Goal: Check status: Check status

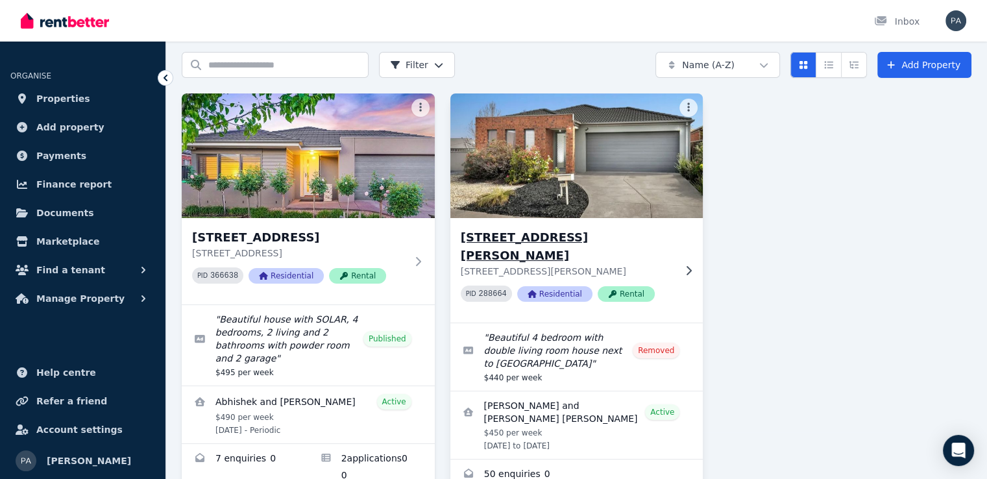
scroll to position [73, 0]
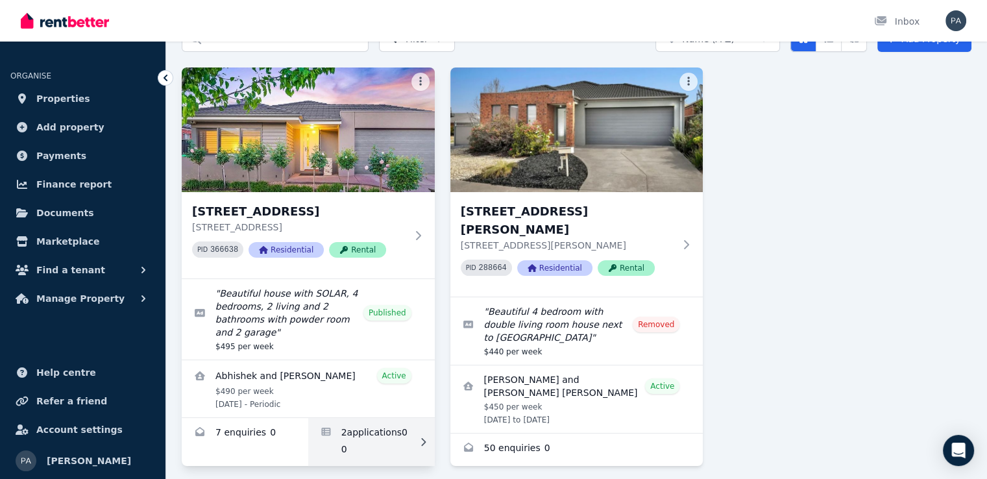
click at [380, 421] on link "Applications for 4 Yarrambat St, Wyndham Vale" at bounding box center [371, 442] width 127 height 48
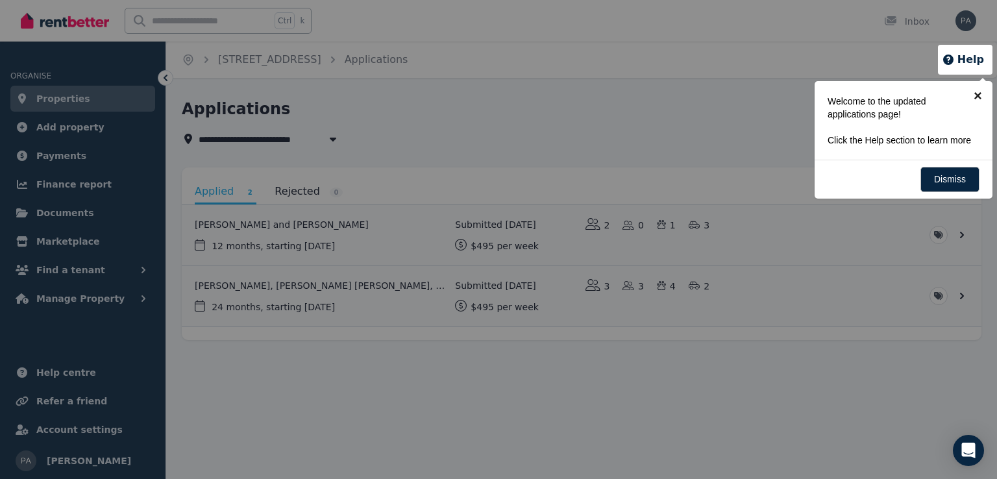
click at [980, 98] on link "×" at bounding box center [977, 95] width 29 height 29
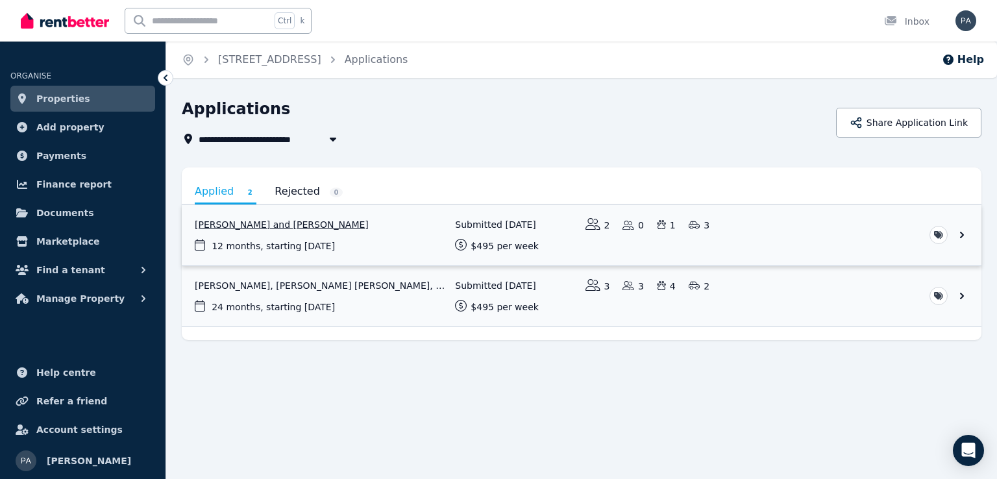
click at [247, 229] on link "View application: Alexander Tegg and Jessica Tegg" at bounding box center [582, 235] width 800 height 60
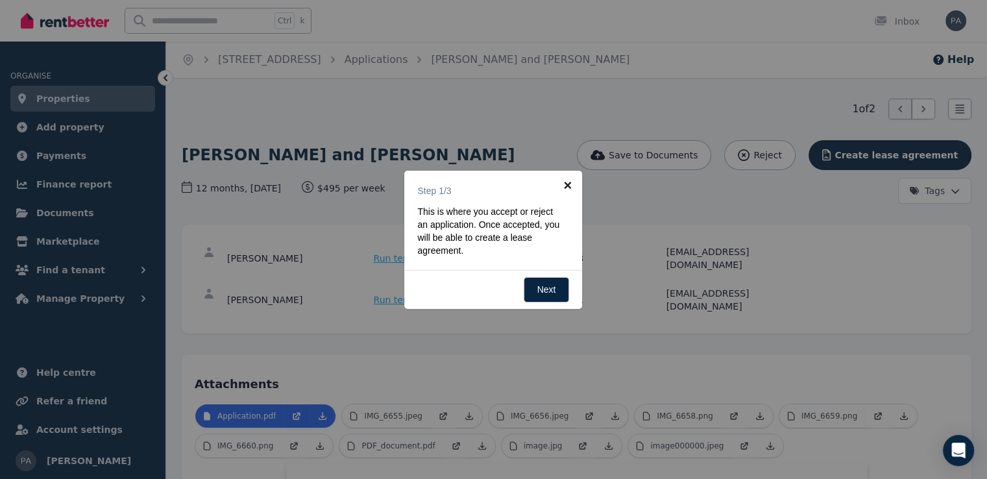
click at [573, 188] on link "×" at bounding box center [567, 185] width 29 height 29
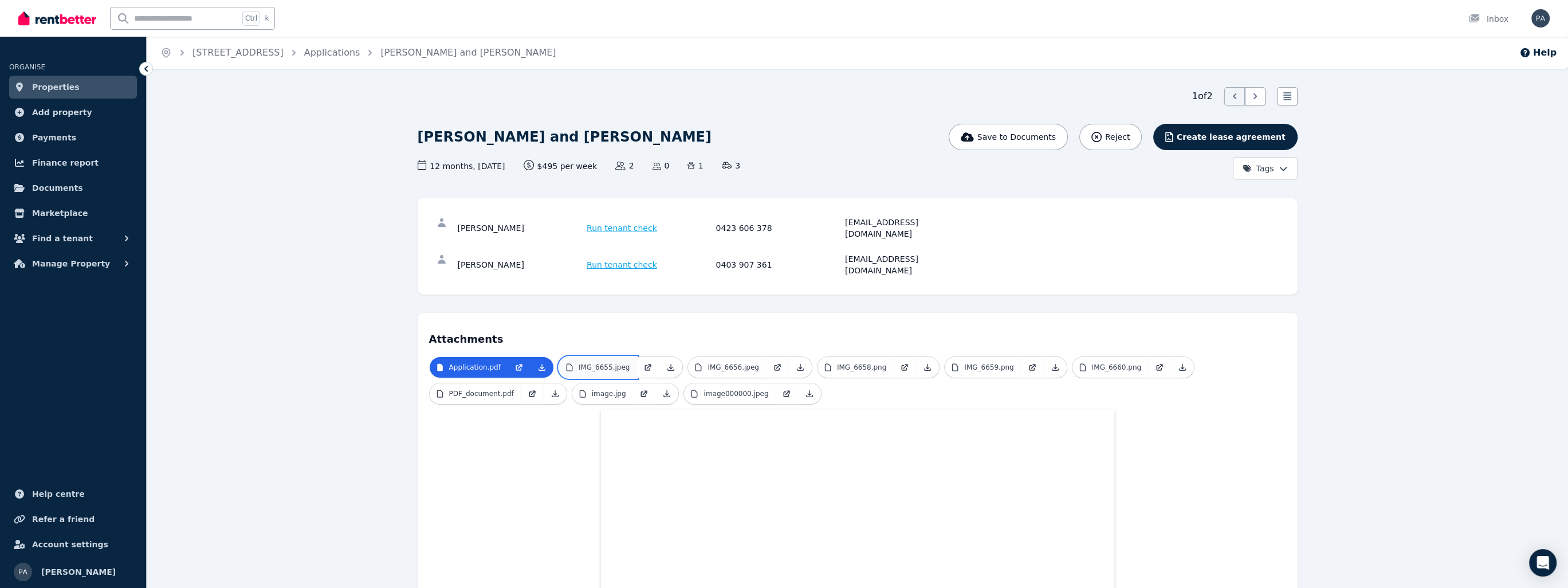
click at [606, 363] on p "IMG_6655.jpeg" at bounding box center [604, 367] width 51 height 9
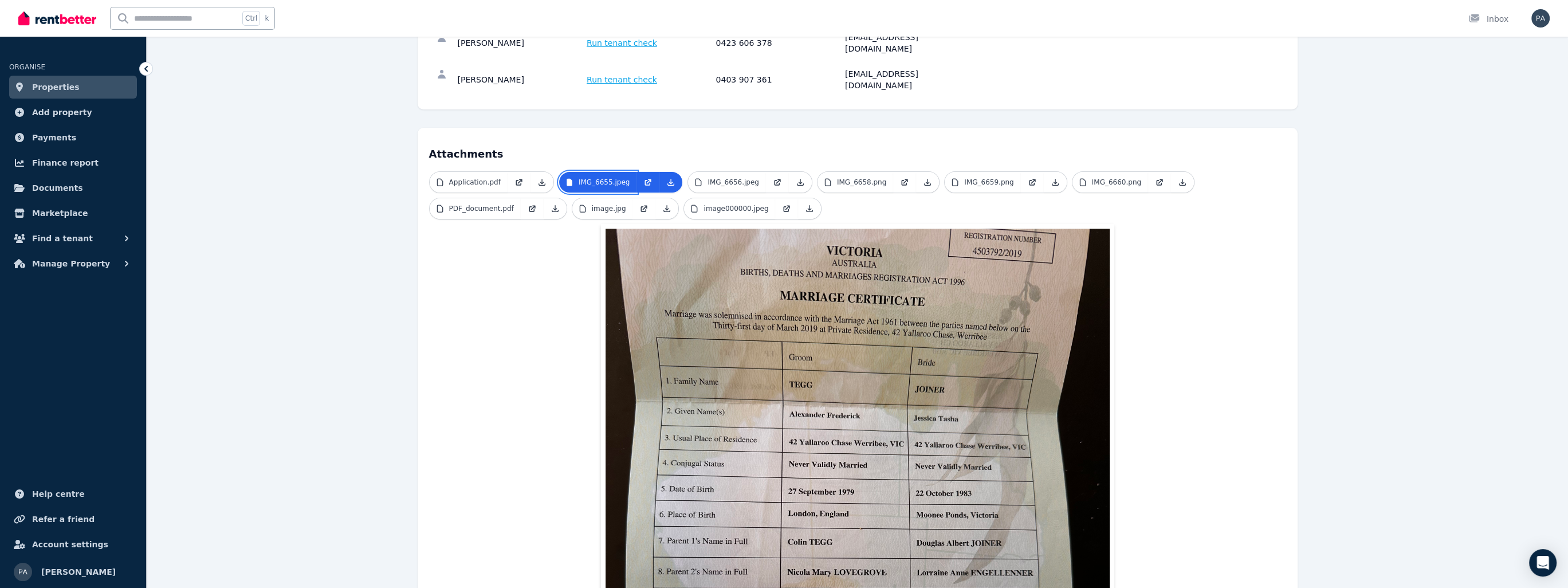
scroll to position [184, 0]
click at [742, 179] on p "IMG_6656.jpeg" at bounding box center [733, 184] width 51 height 9
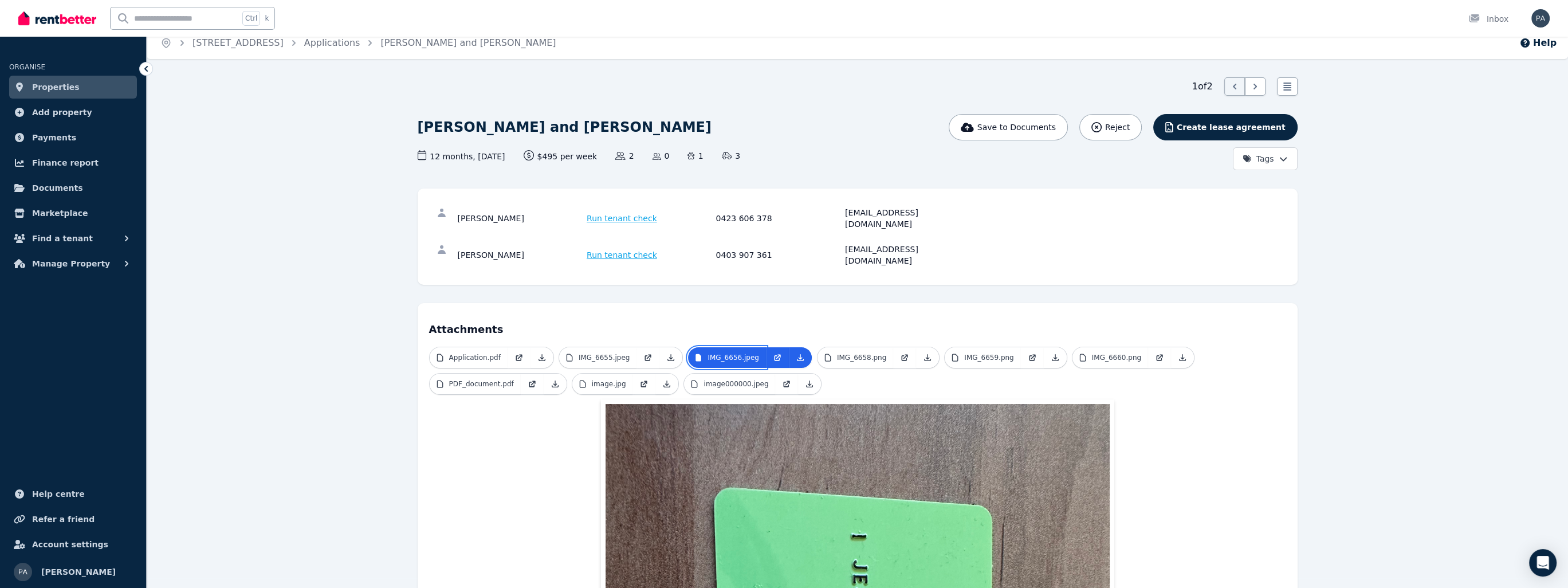
scroll to position [0, 0]
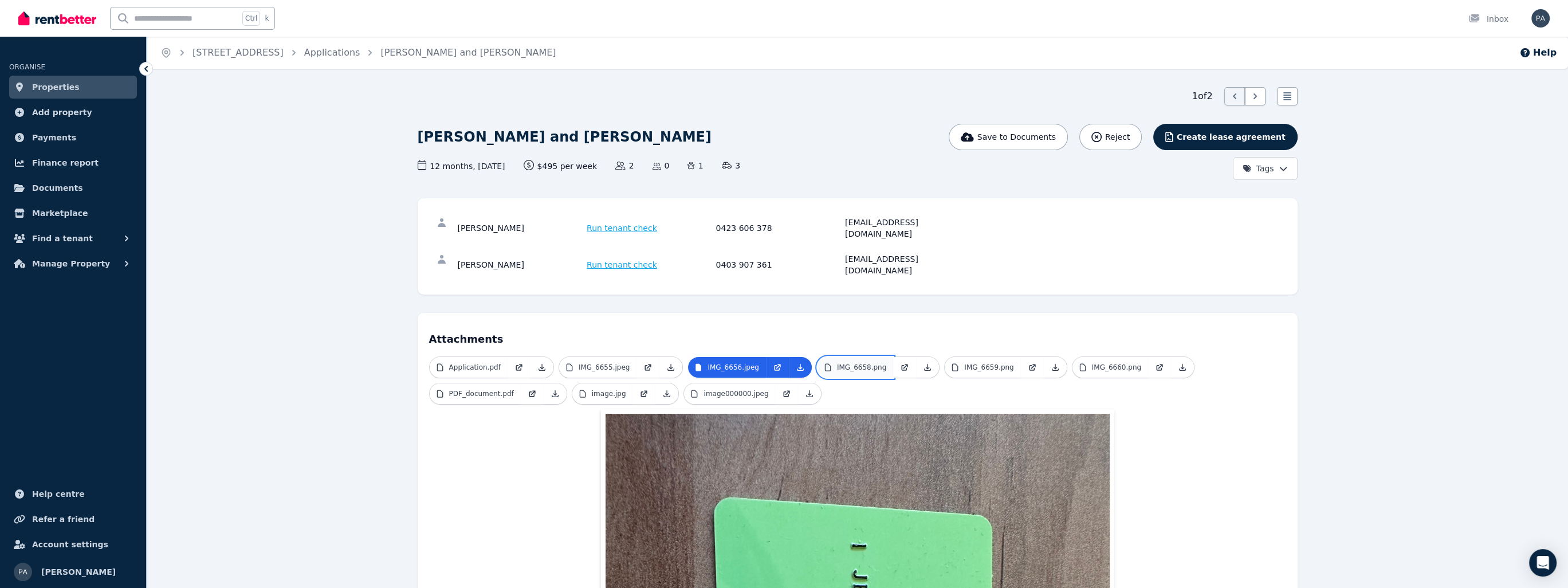
click at [837, 363] on p "IMG_6658.png" at bounding box center [861, 367] width 49 height 9
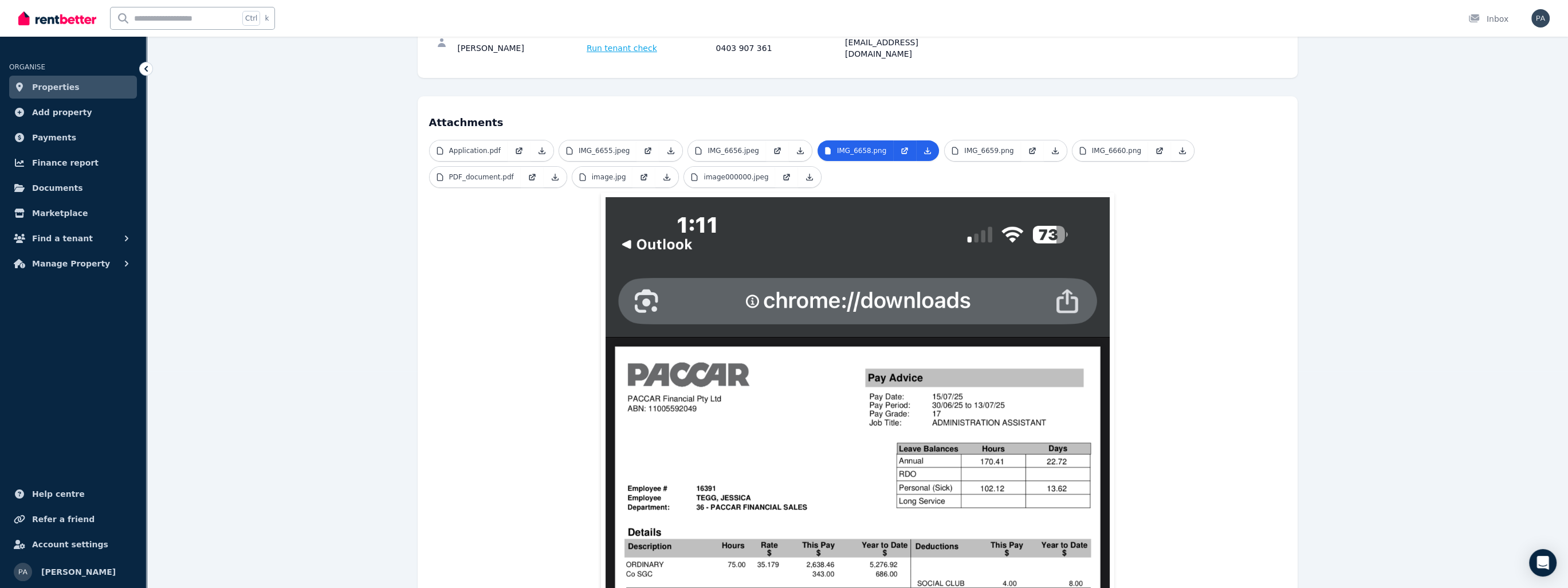
scroll to position [55, 0]
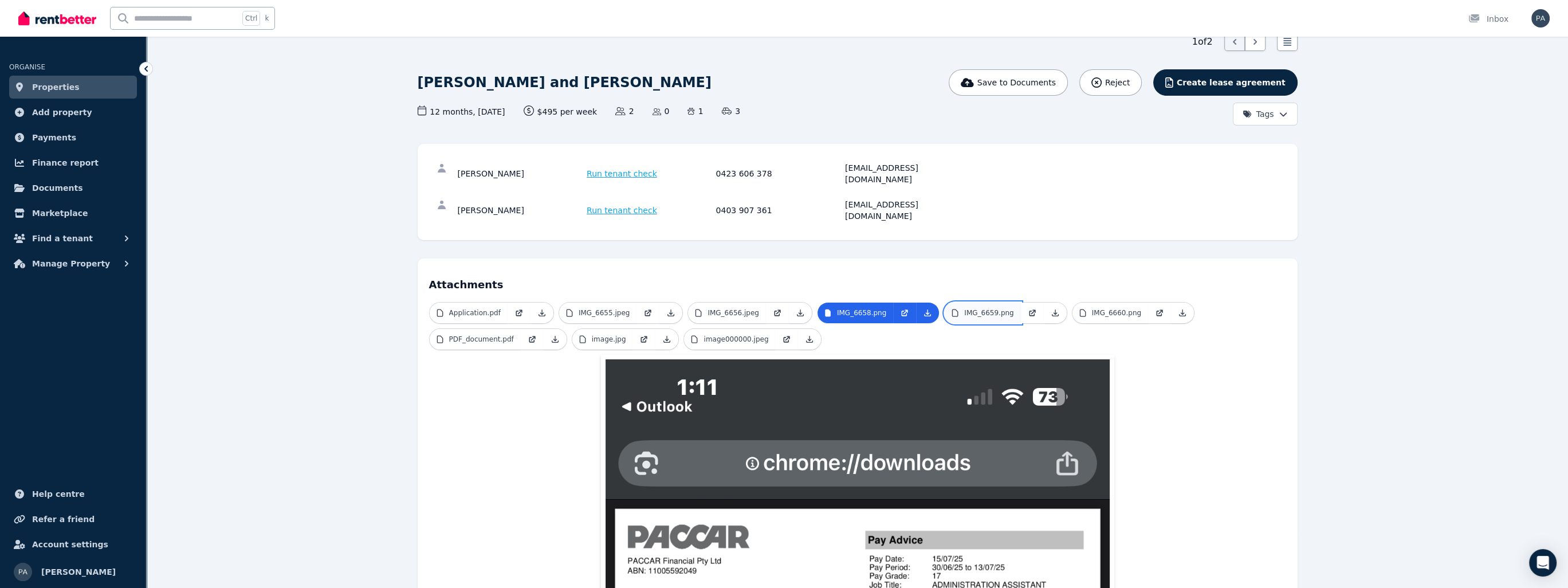
click at [879, 303] on link "IMG_6659.png" at bounding box center [982, 313] width 76 height 20
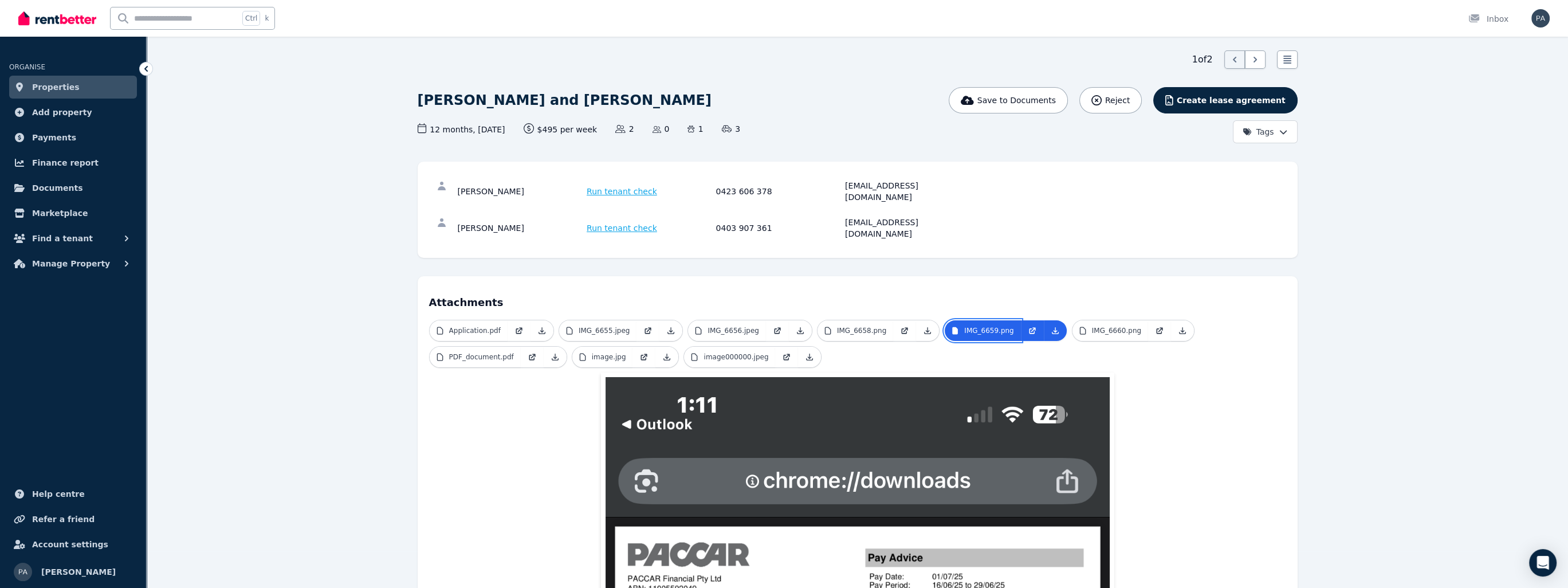
scroll to position [0, 0]
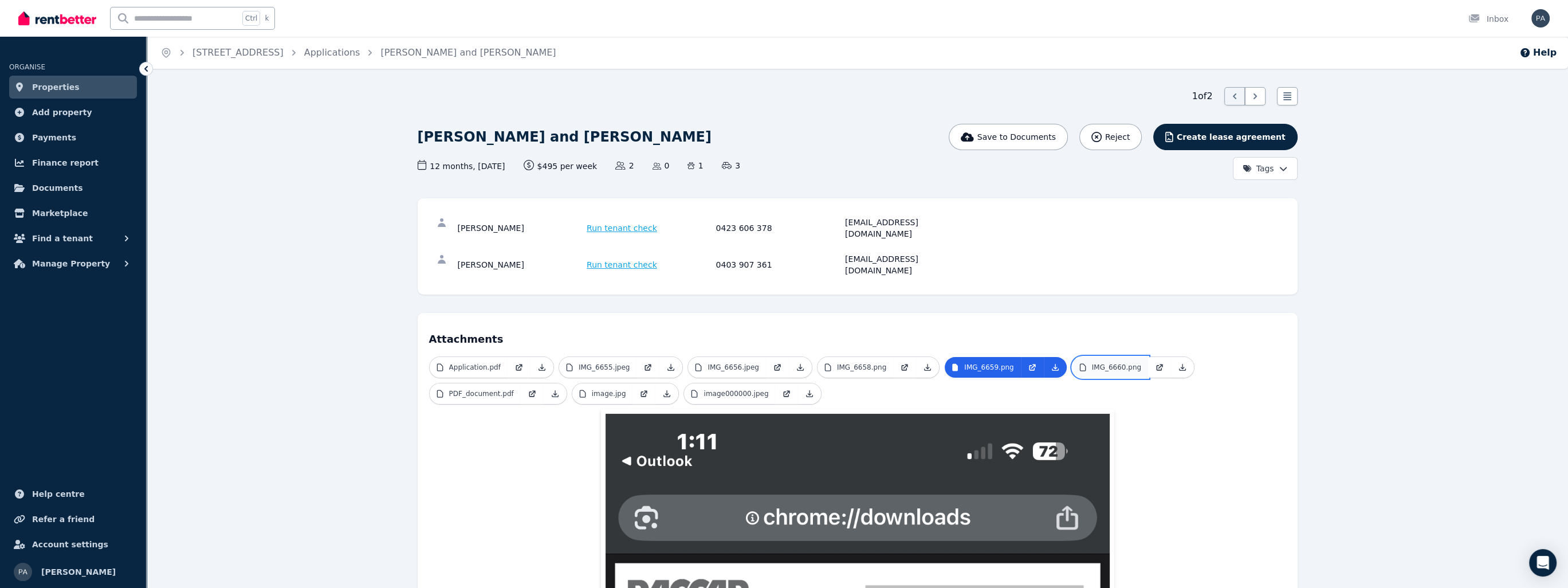
click at [879, 363] on p "IMG_6660.png" at bounding box center [1116, 367] width 49 height 9
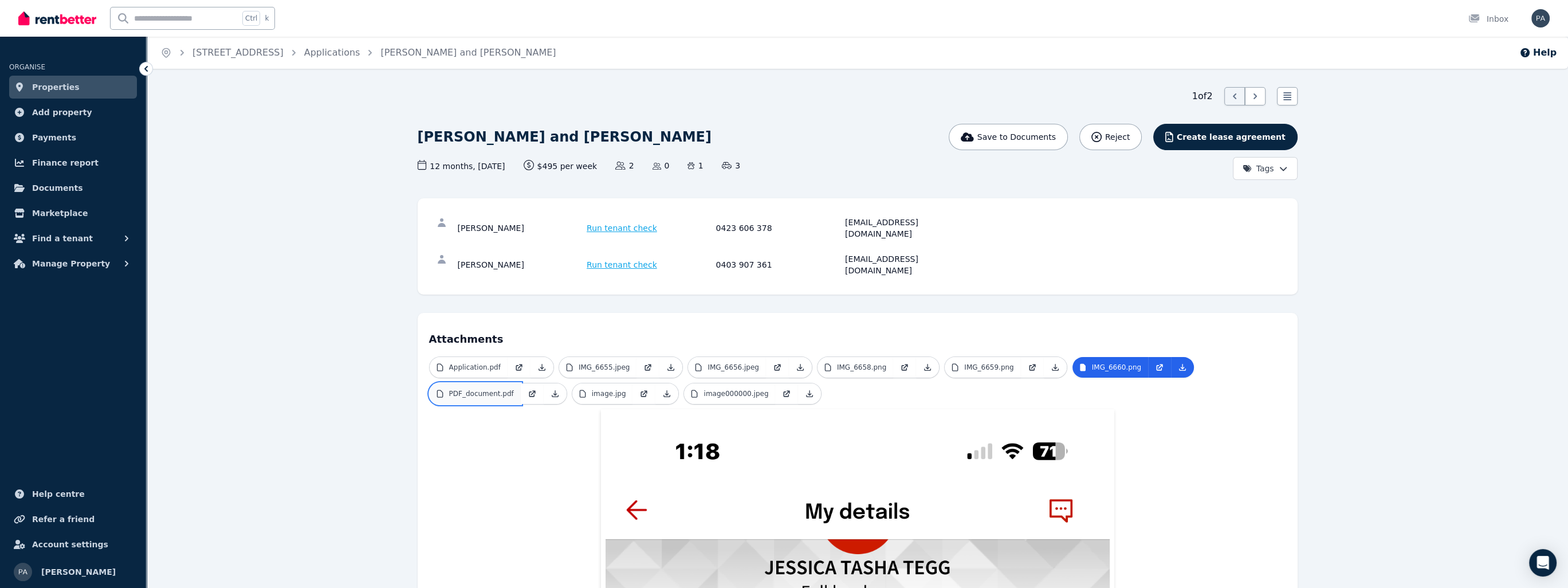
click at [474, 389] on p "PDF_document.pdf" at bounding box center [481, 394] width 64 height 9
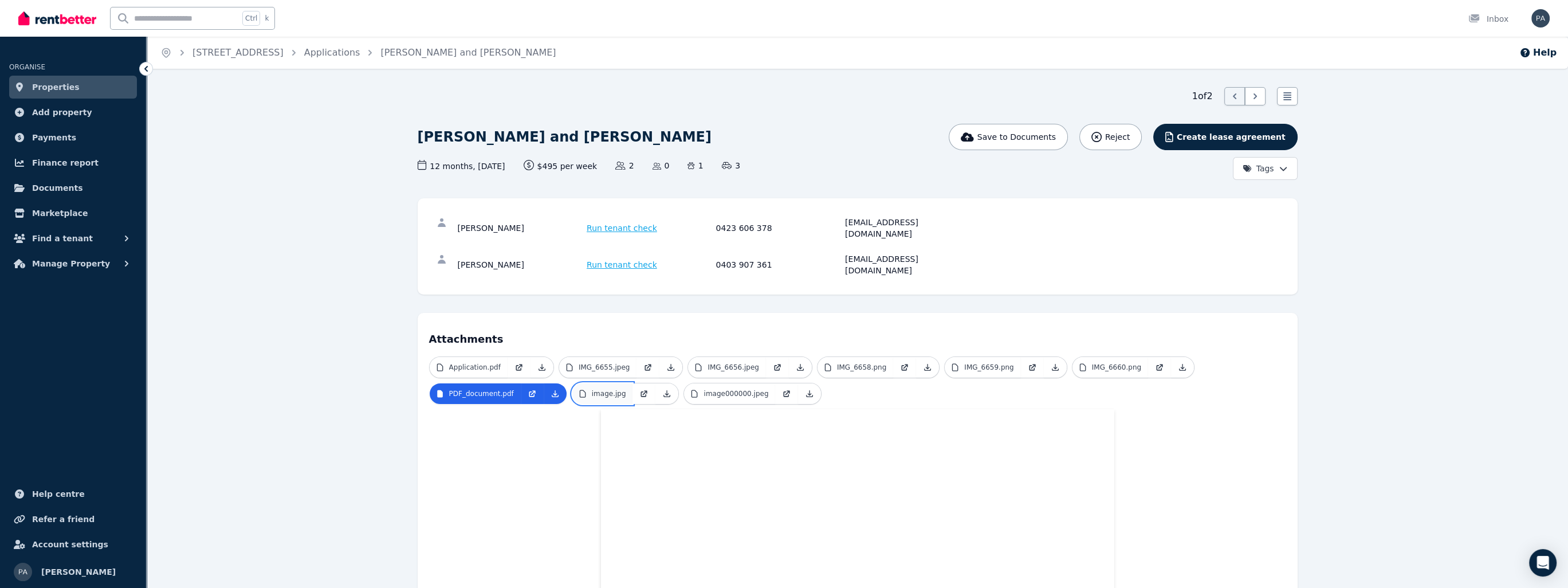
click at [610, 389] on p "image.jpg" at bounding box center [609, 394] width 34 height 9
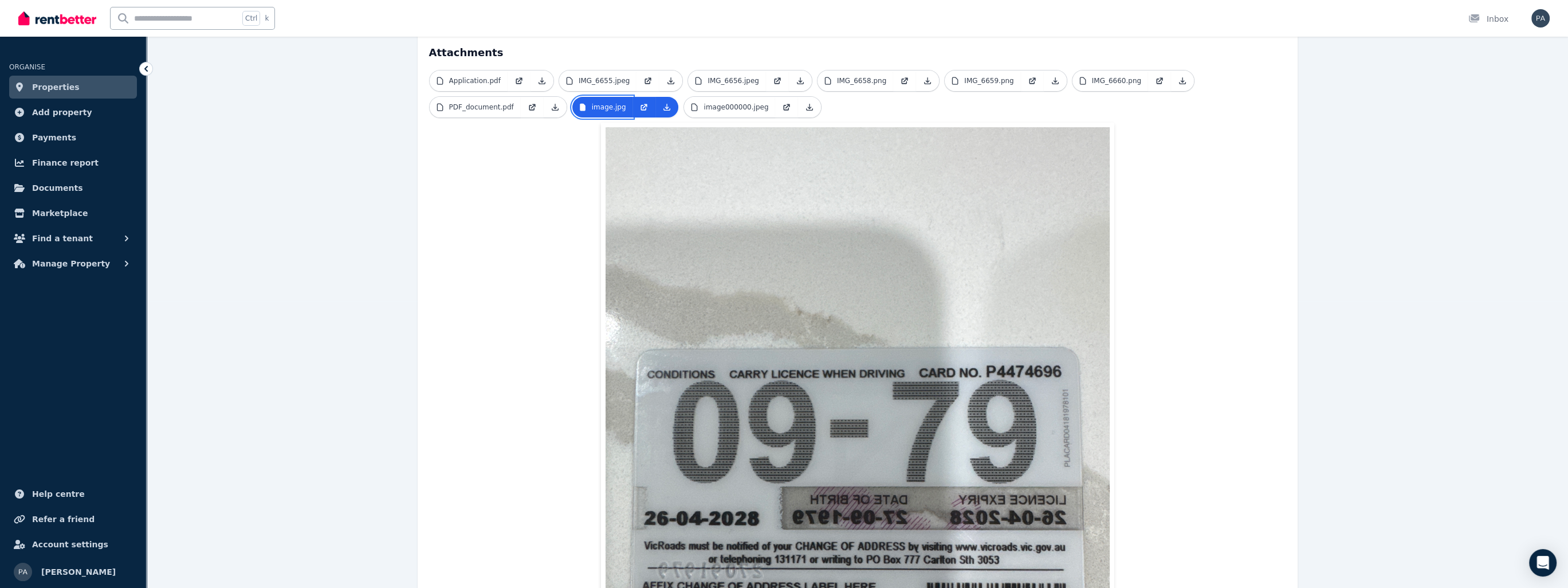
scroll to position [57, 0]
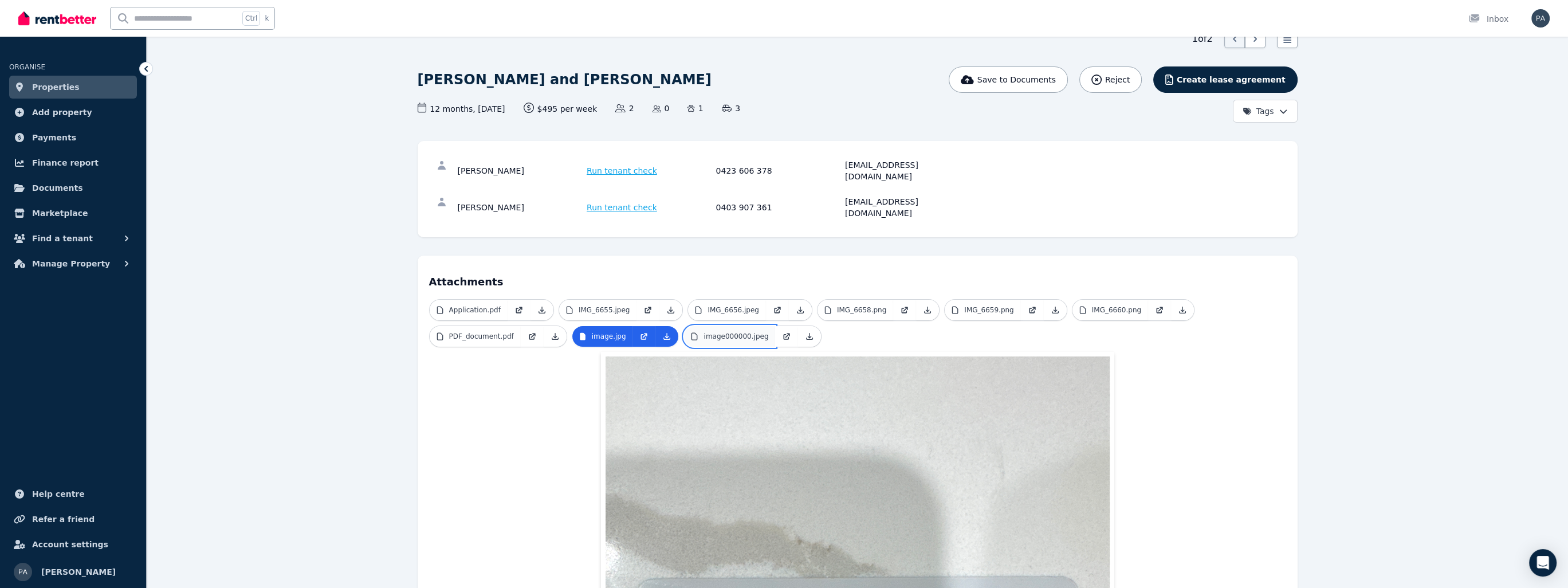
click at [724, 332] on p "image000000.jpeg" at bounding box center [735, 336] width 64 height 9
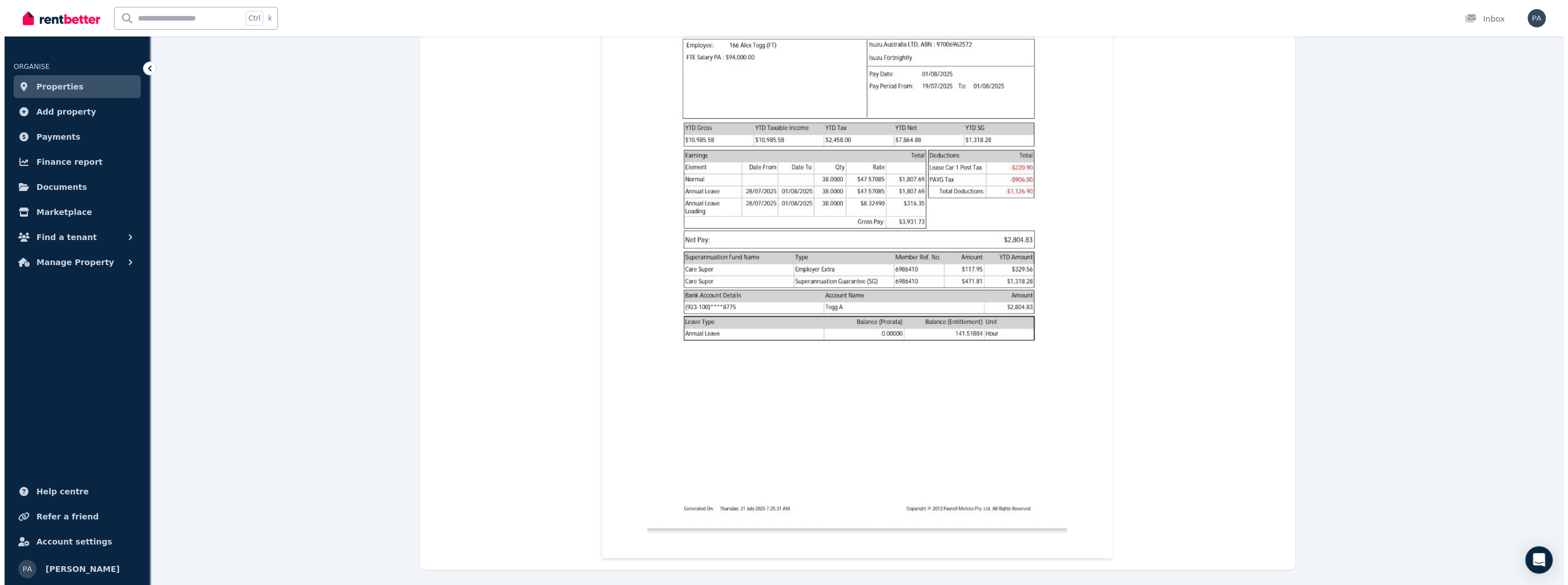
scroll to position [0, 0]
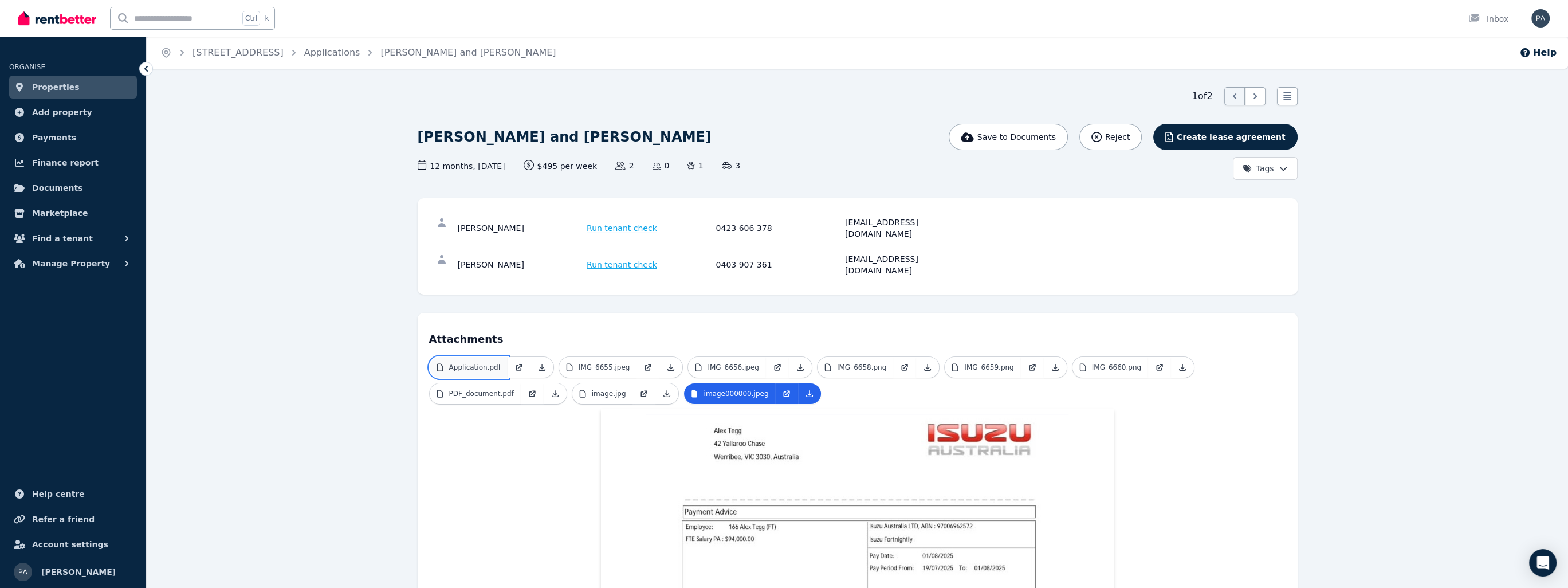
click at [500, 357] on link "Application.pdf" at bounding box center [469, 366] width 78 height 20
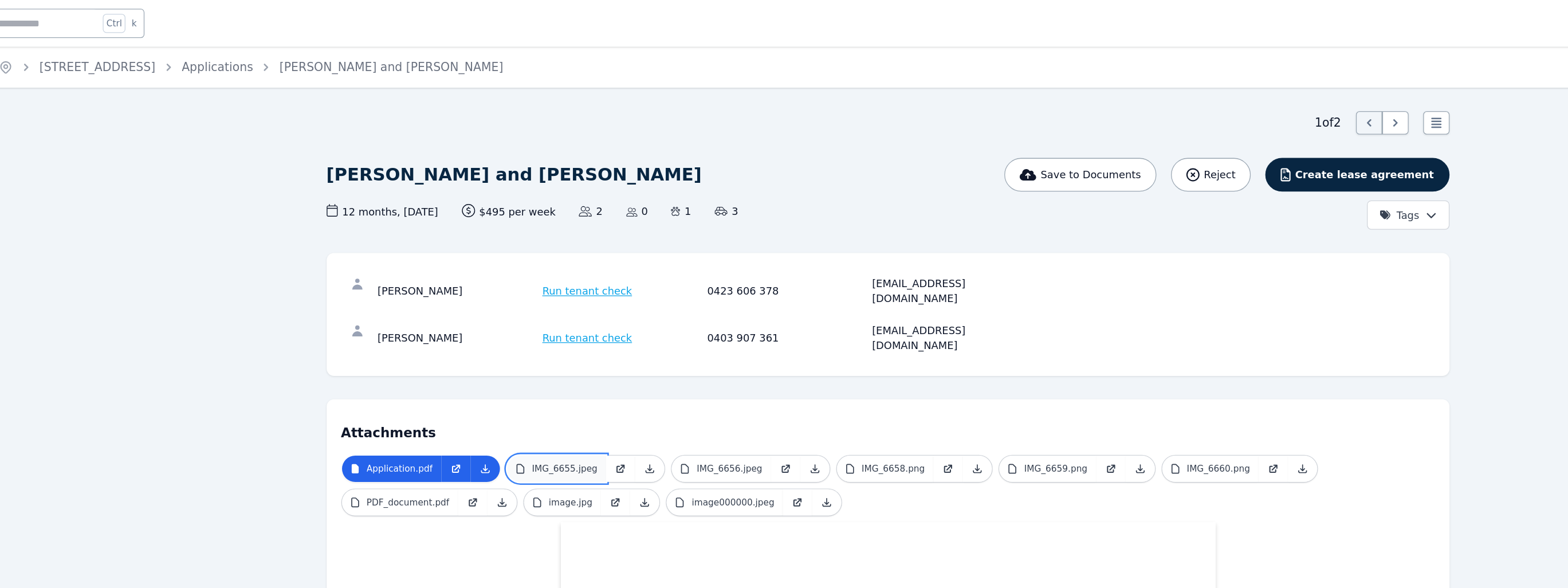
click at [598, 363] on p "IMG_6655.jpeg" at bounding box center [604, 367] width 51 height 9
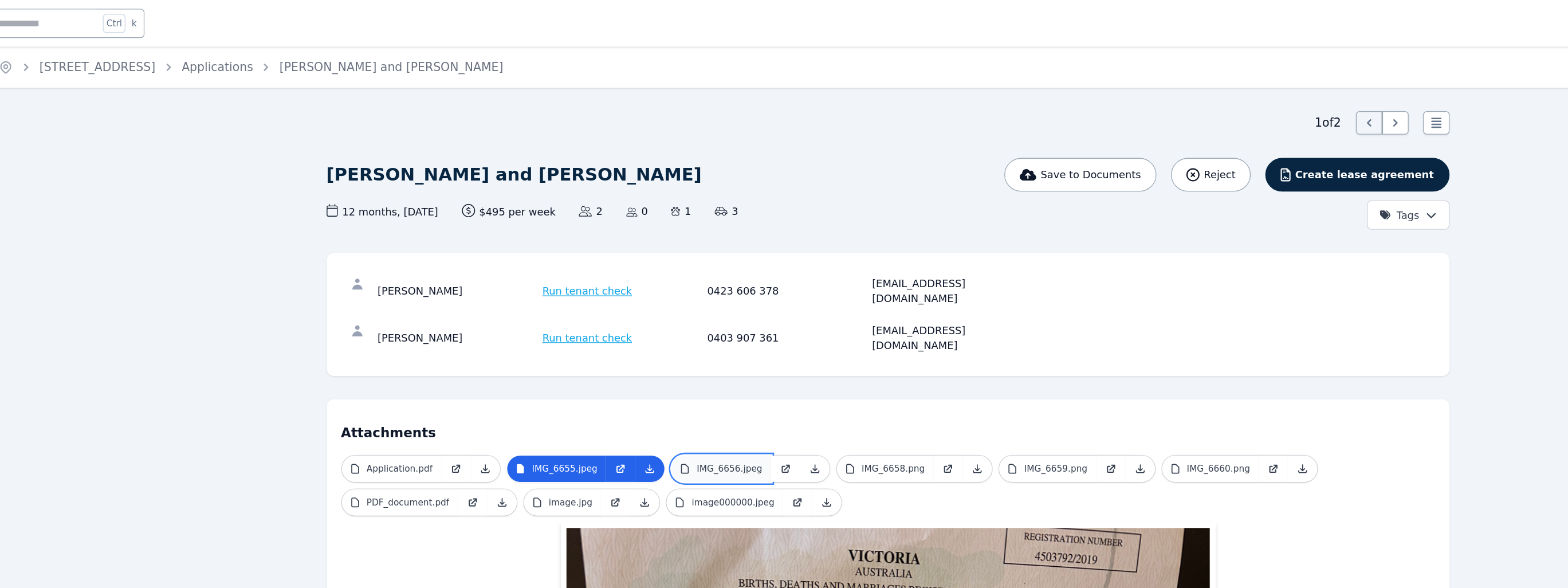
click at [727, 363] on p "IMG_6656.jpeg" at bounding box center [733, 367] width 51 height 9
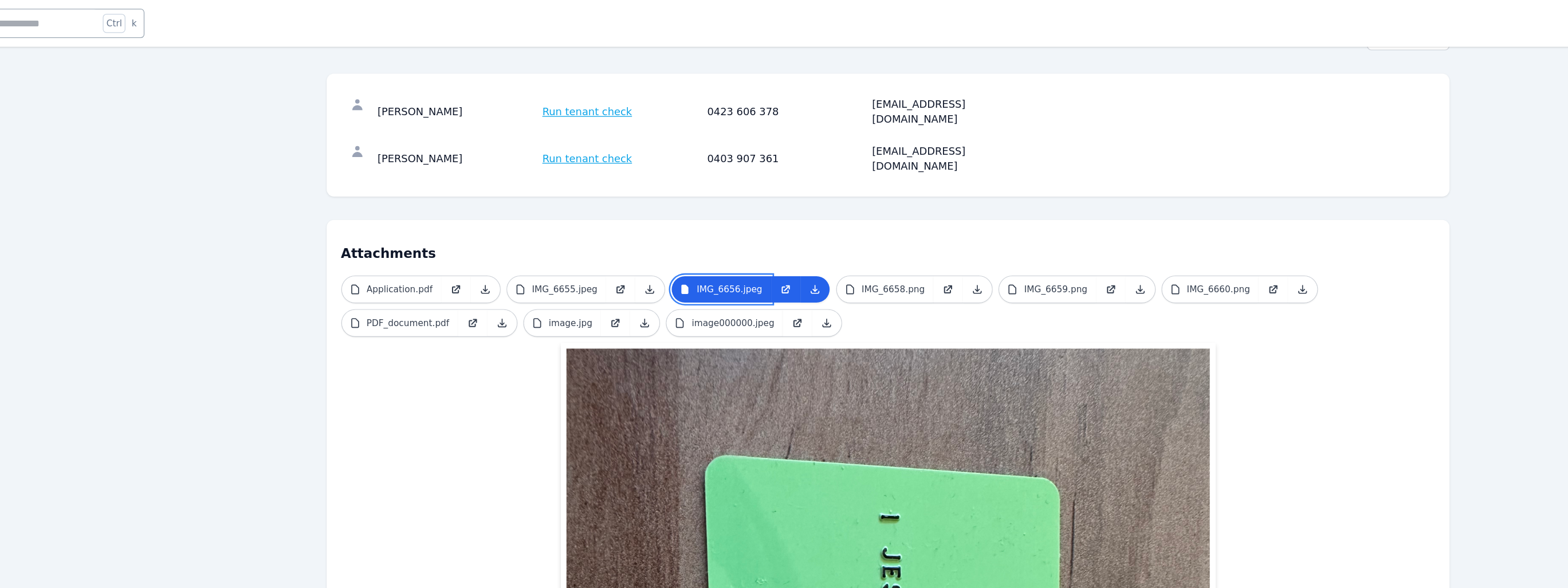
scroll to position [133, 0]
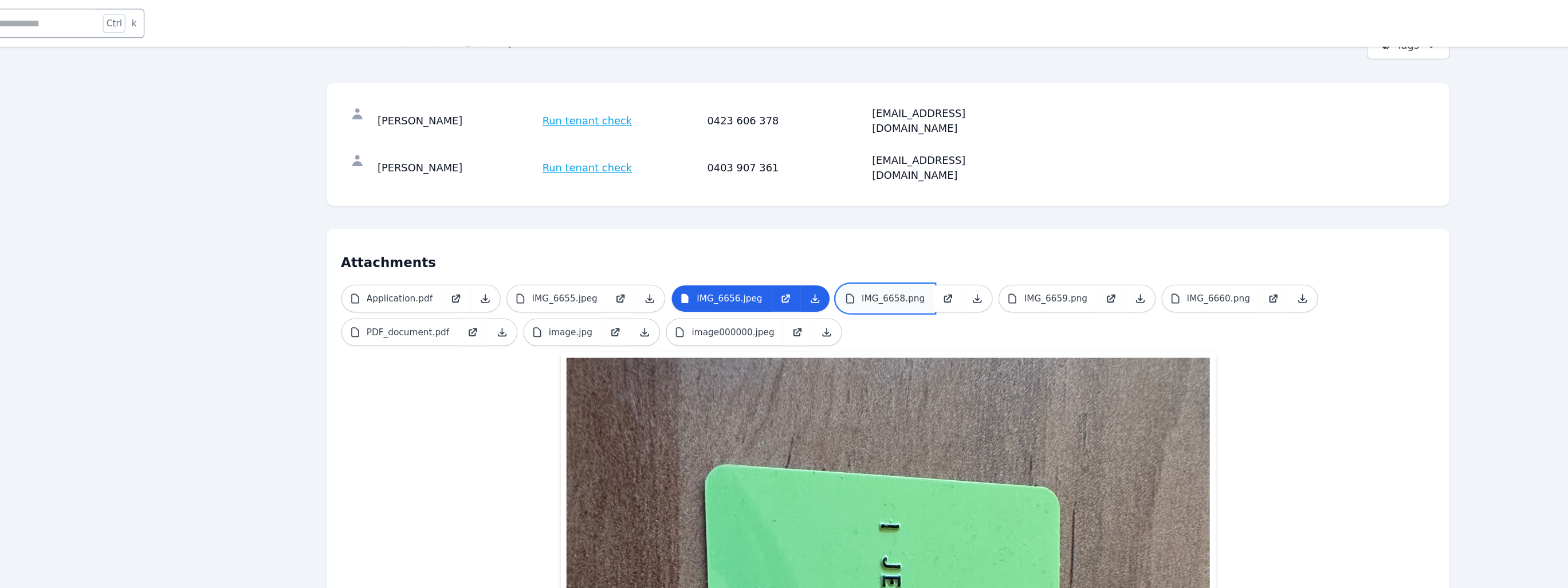
click at [852, 223] on link "IMG_6658.png" at bounding box center [855, 233] width 76 height 20
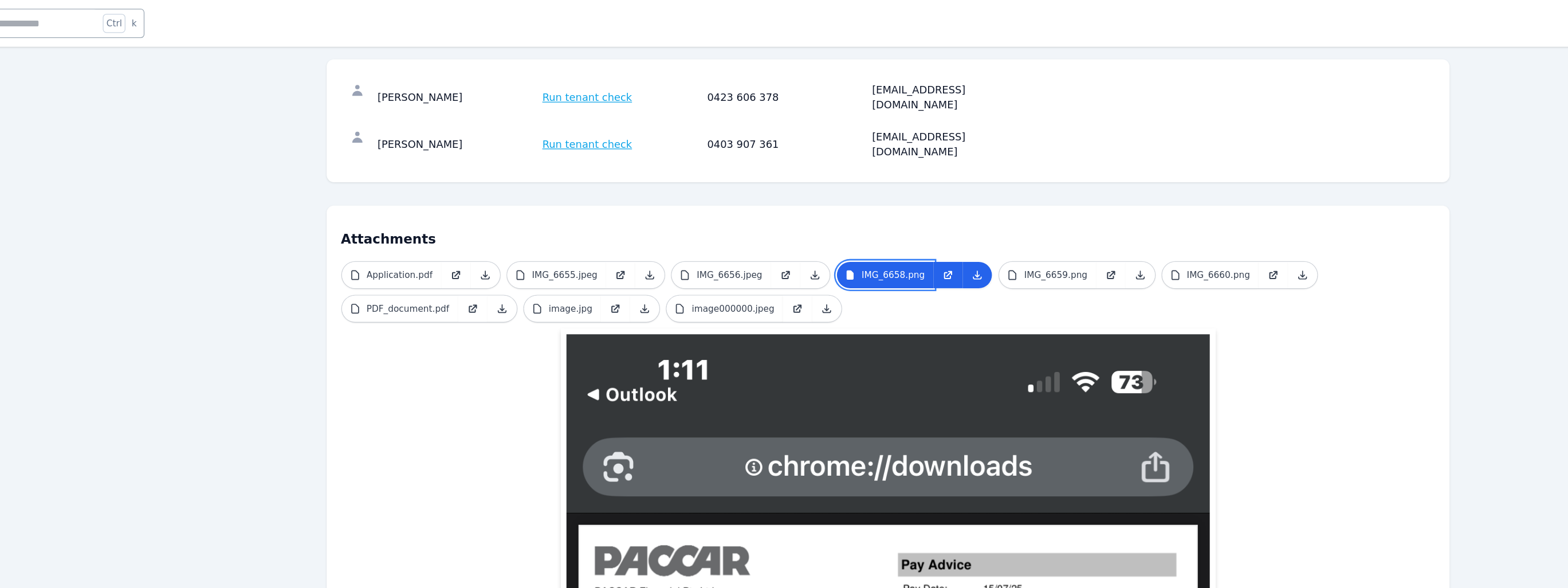
scroll to position [133, 0]
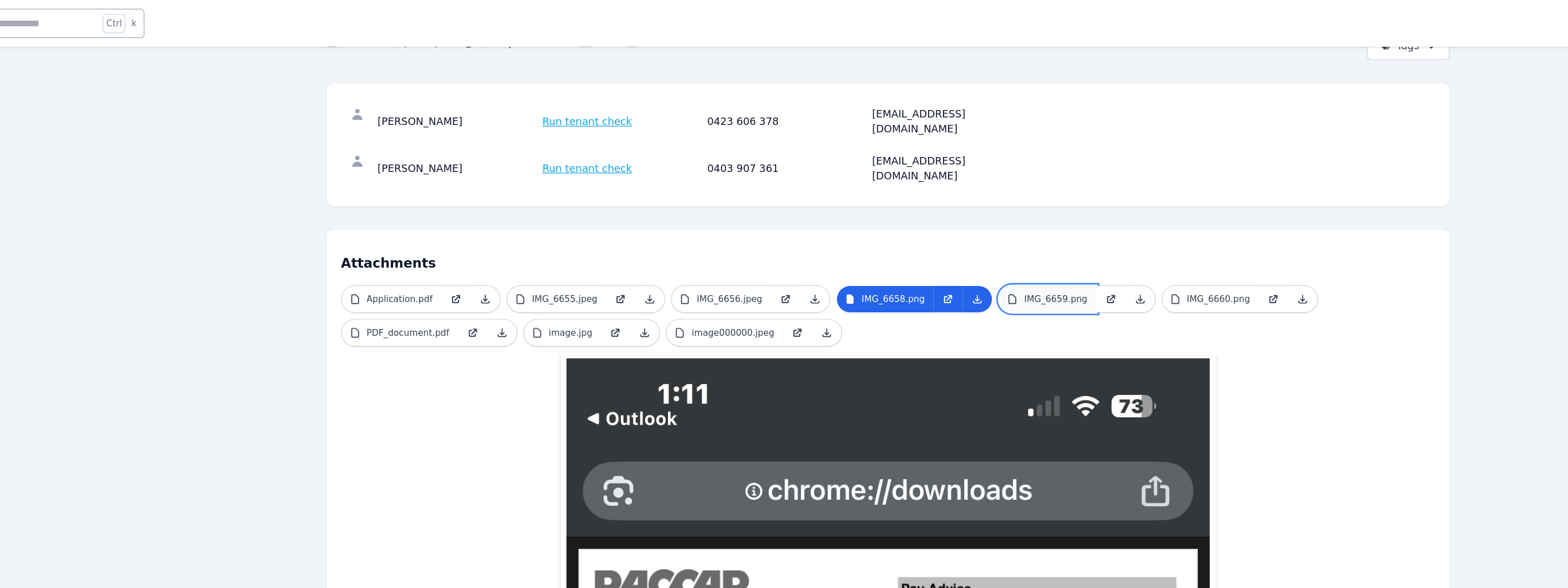
click at [879, 230] on p "IMG_6659.png" at bounding box center [988, 234] width 49 height 9
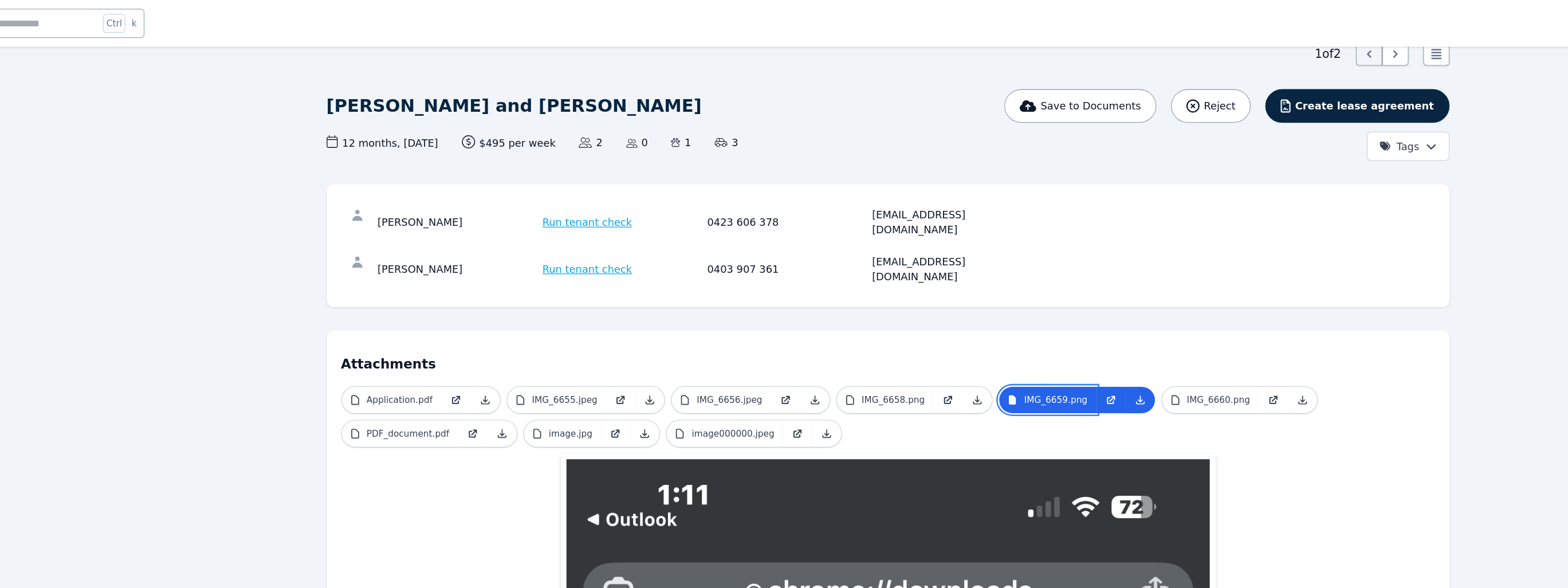
scroll to position [41, 0]
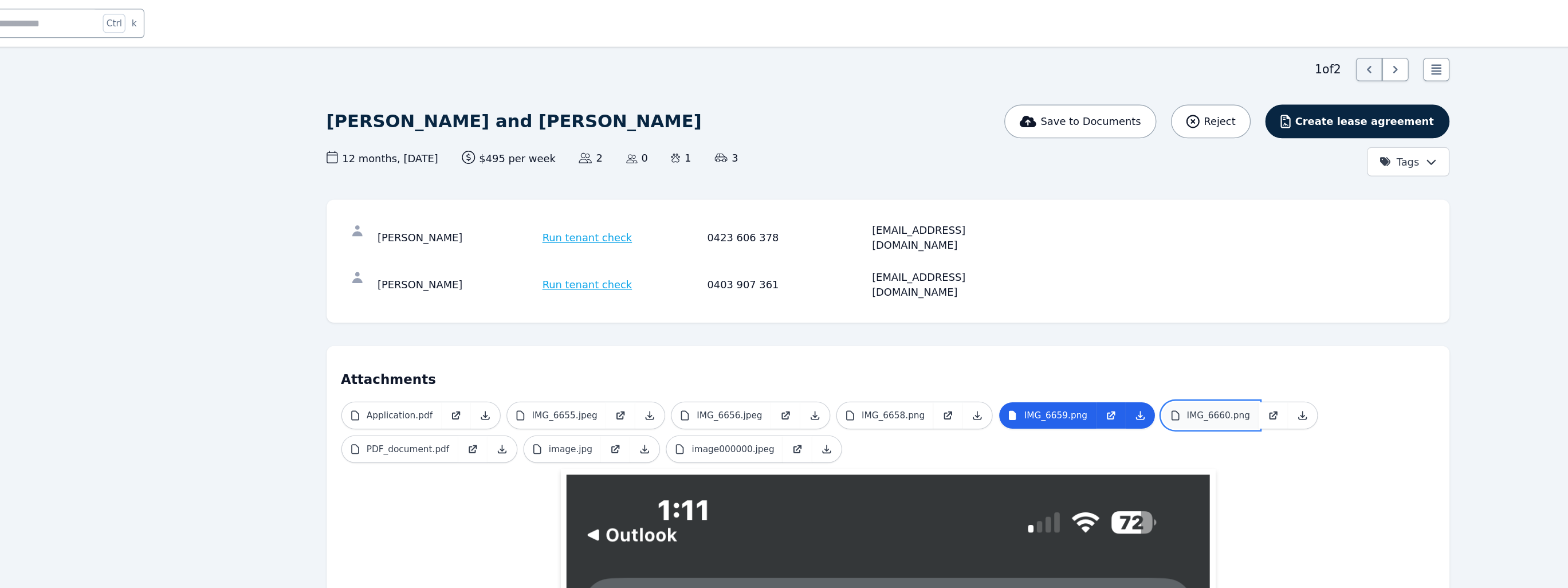
click at [879, 315] on link "IMG_6660.png" at bounding box center [1110, 325] width 76 height 20
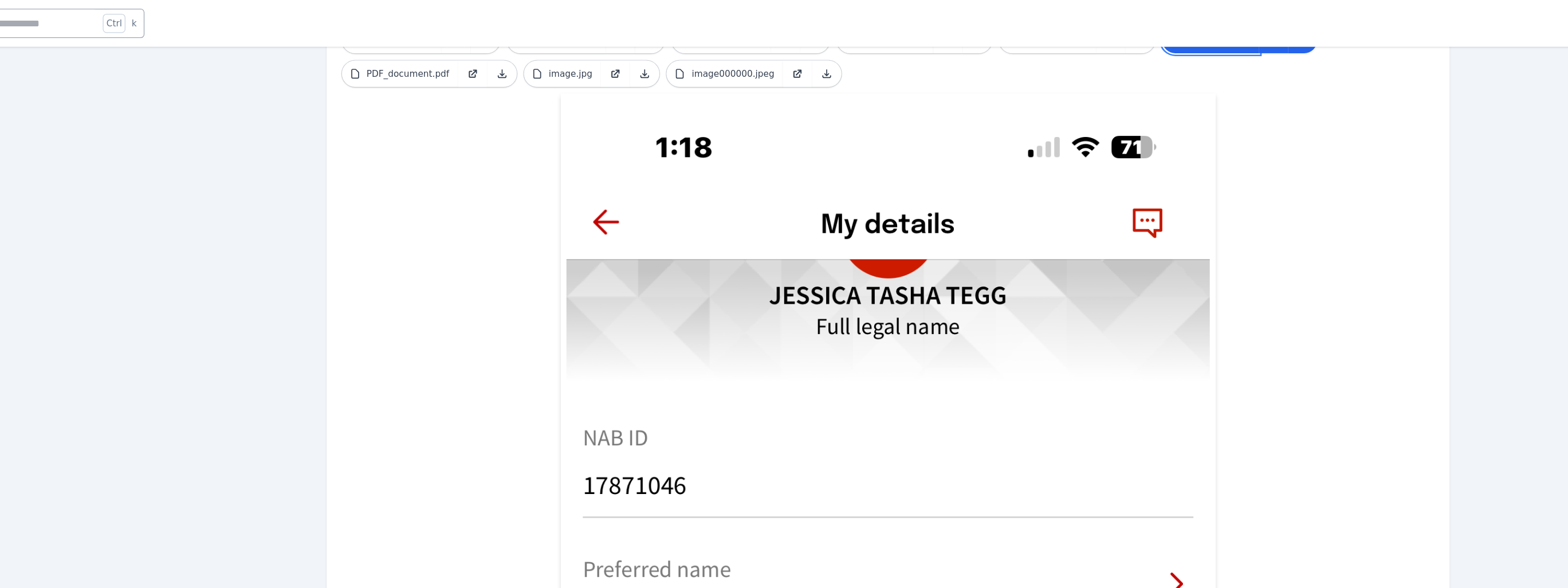
scroll to position [131, 0]
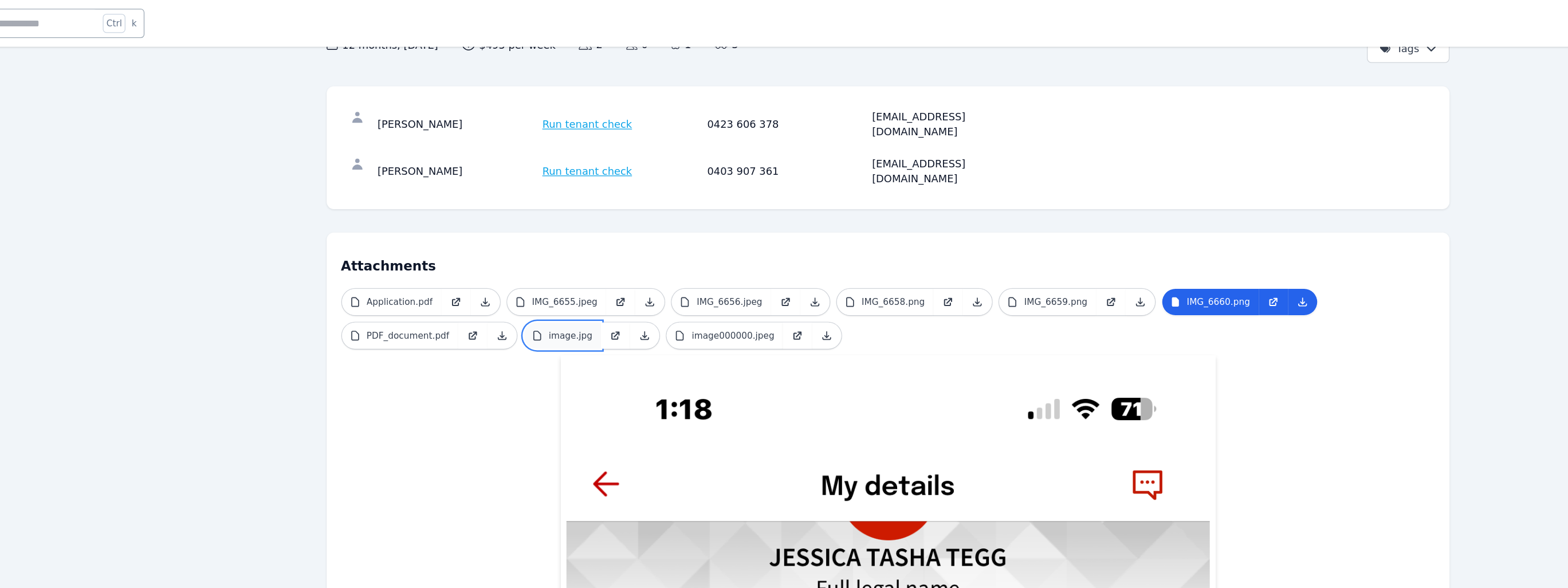
click at [592, 259] on p "image.jpg" at bounding box center [609, 263] width 34 height 9
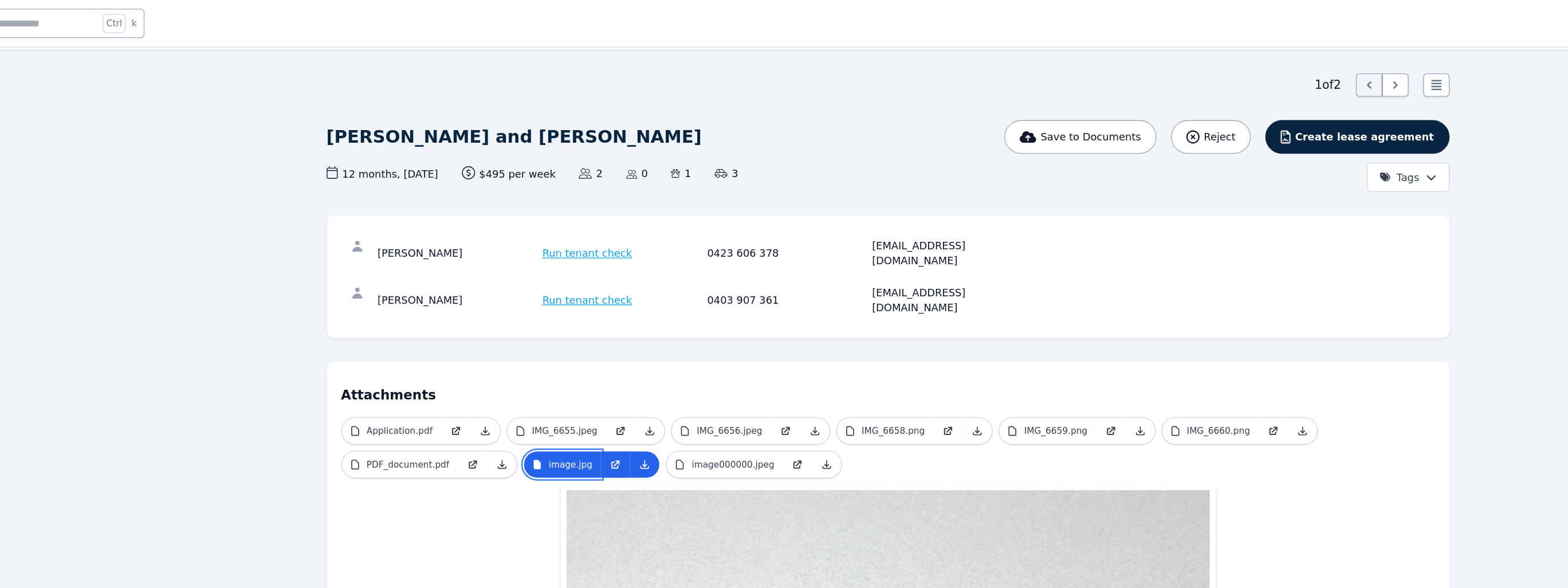
scroll to position [0, 0]
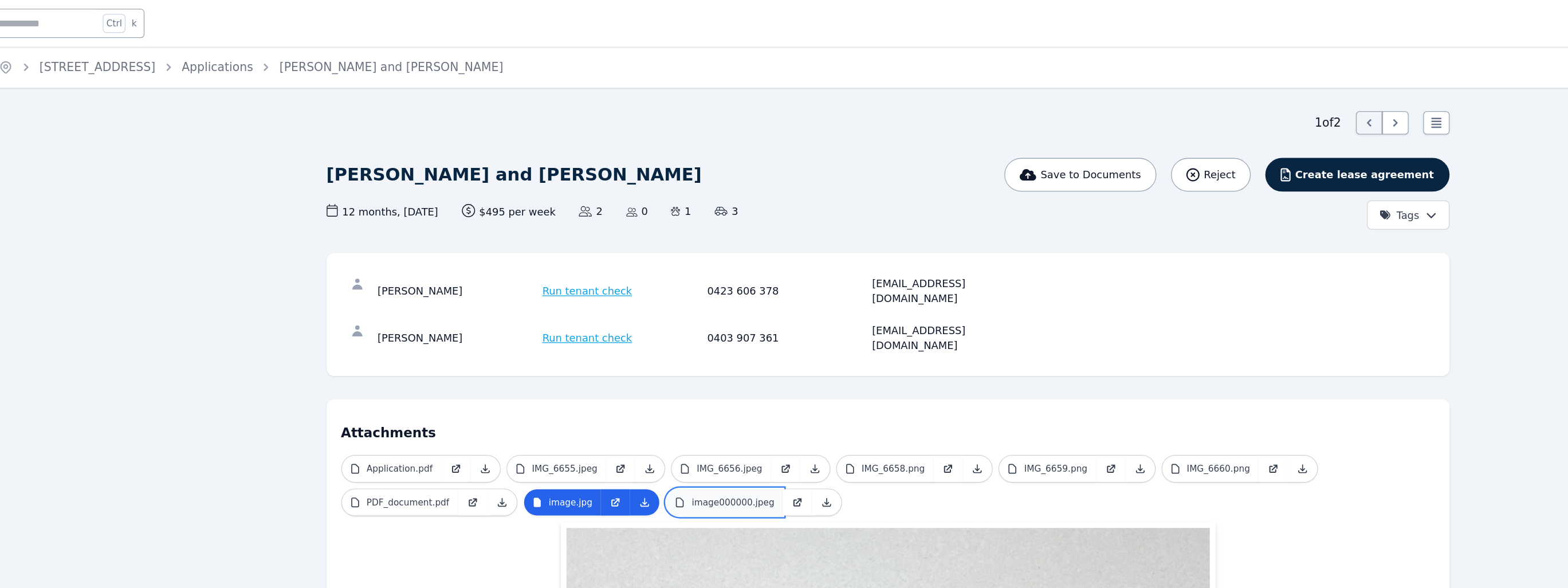
click at [739, 389] on p "image000000.jpeg" at bounding box center [735, 394] width 64 height 9
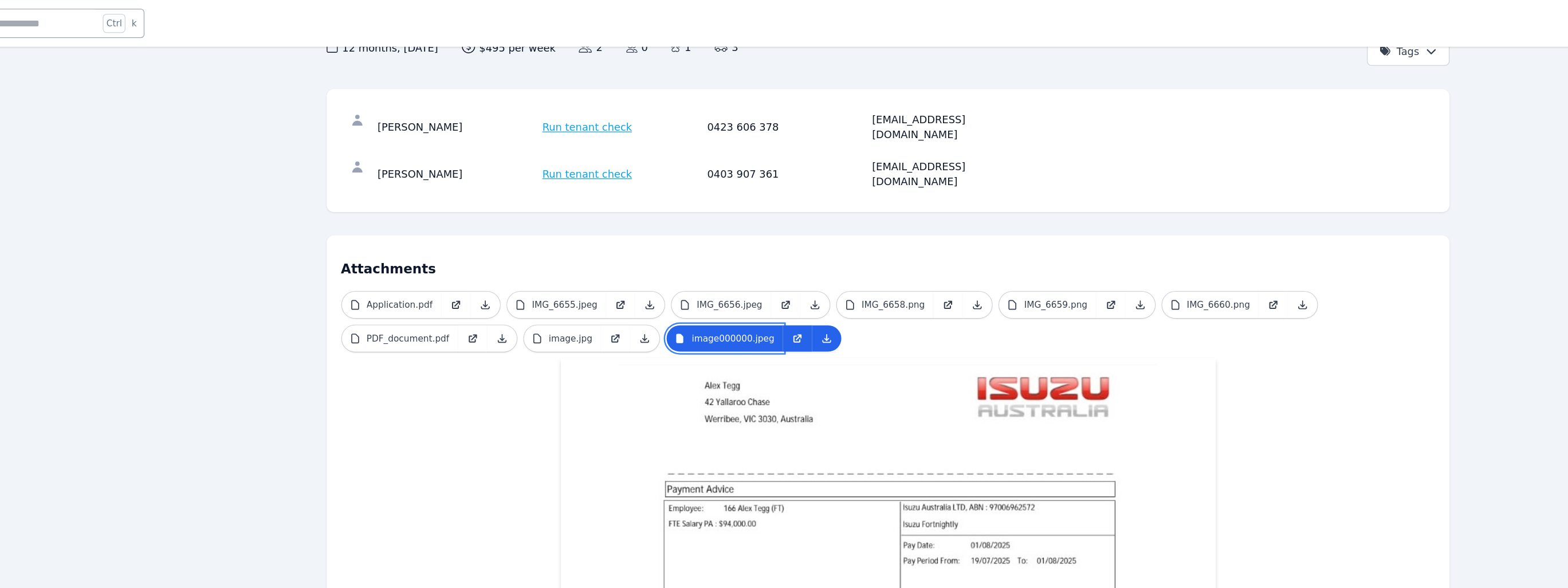
scroll to position [66, 0]
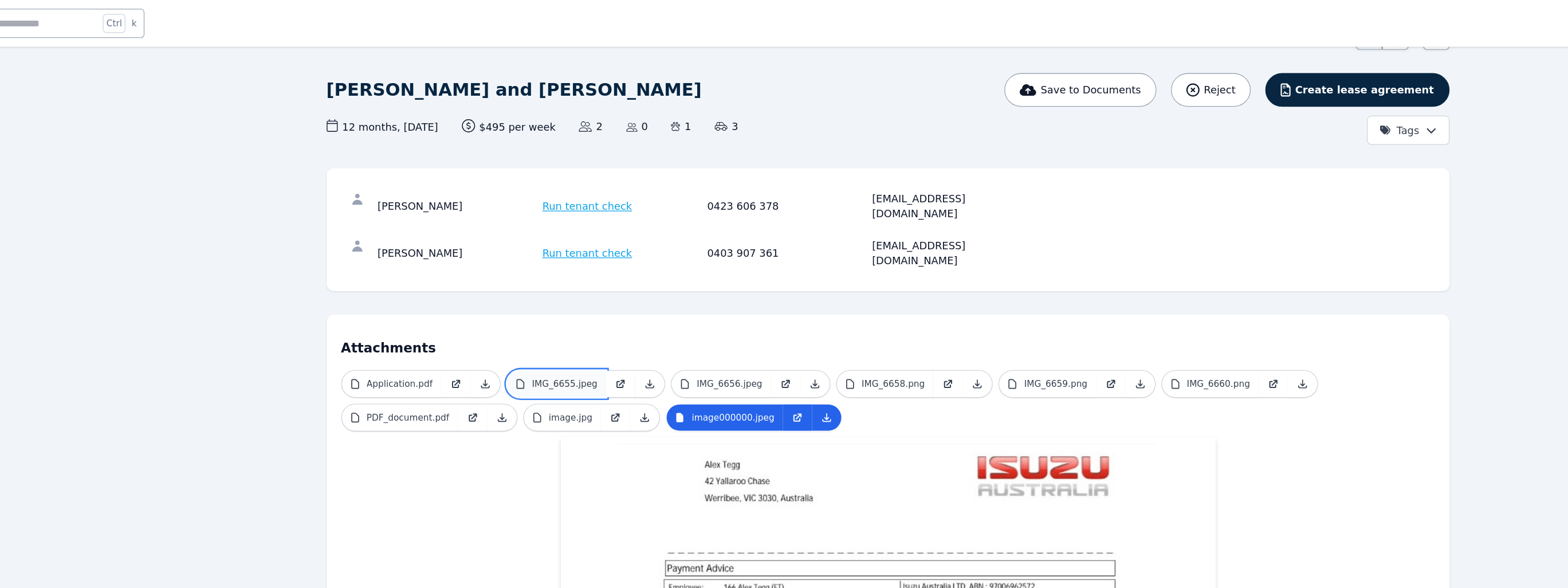
click at [592, 297] on p "IMG_6655.jpeg" at bounding box center [604, 301] width 51 height 9
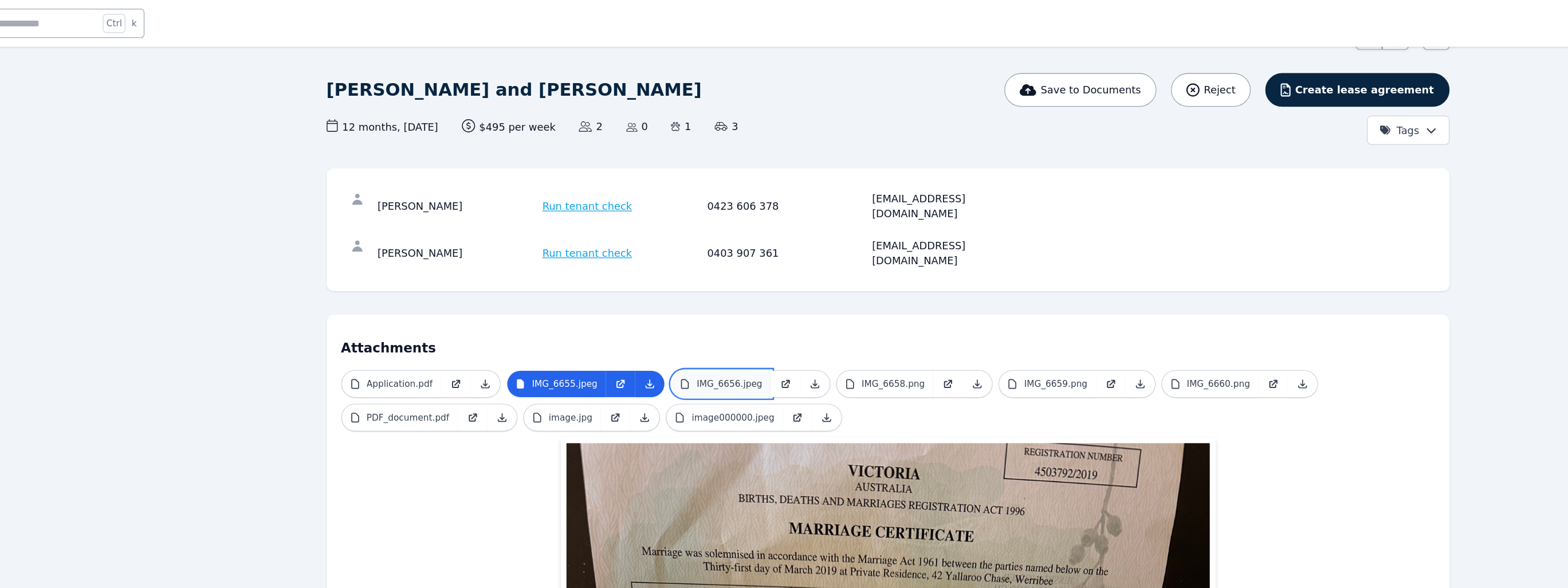
click at [744, 297] on p "IMG_6656.jpeg" at bounding box center [733, 301] width 51 height 9
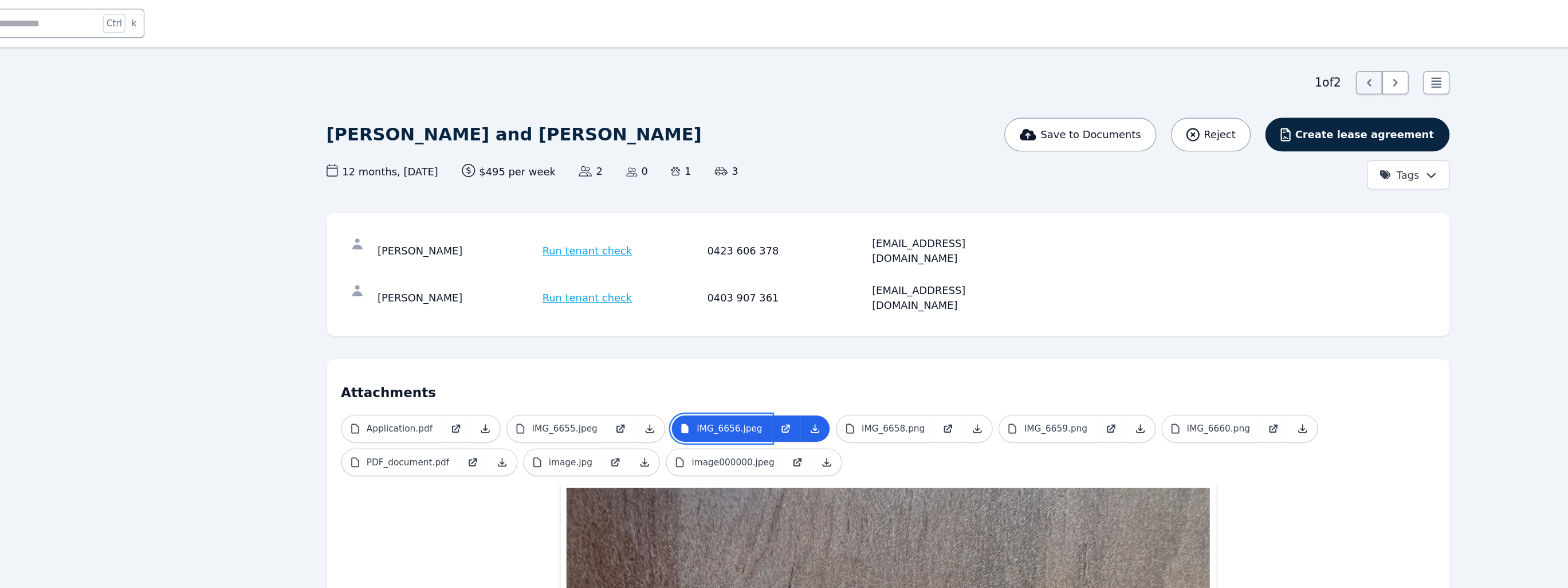
scroll to position [7, 0]
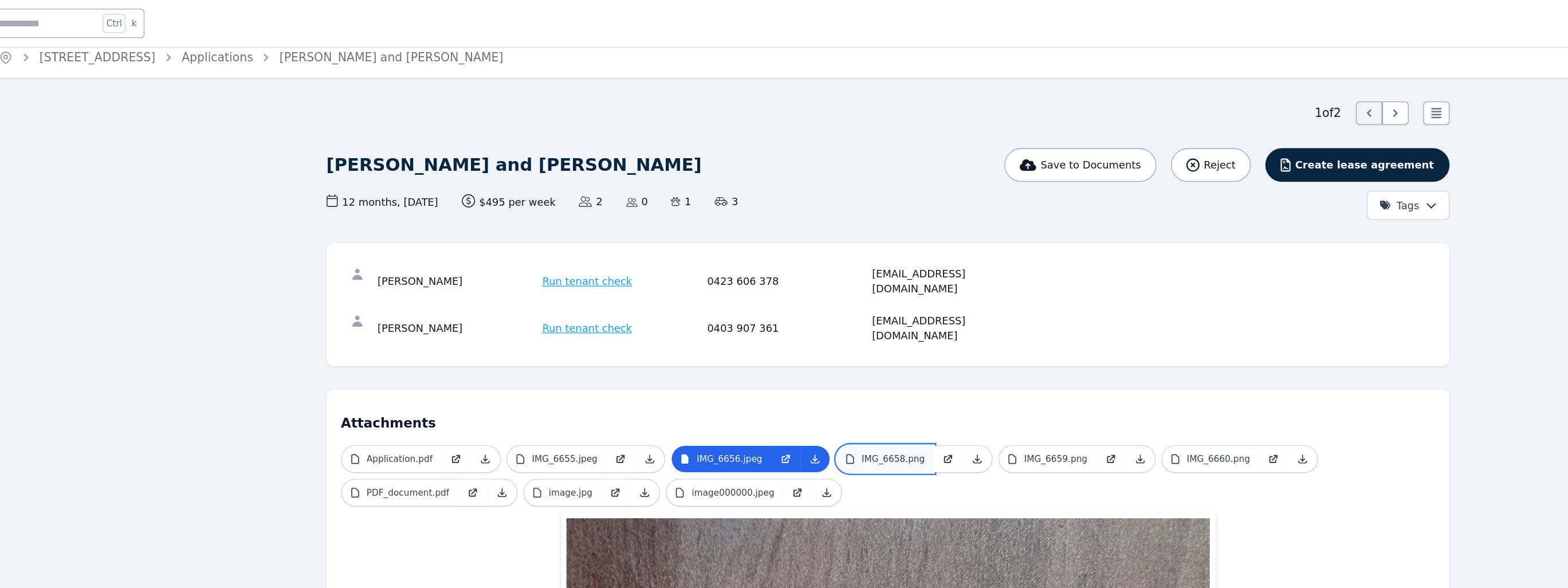
click at [852, 355] on p "IMG_6658.png" at bounding box center [861, 359] width 49 height 9
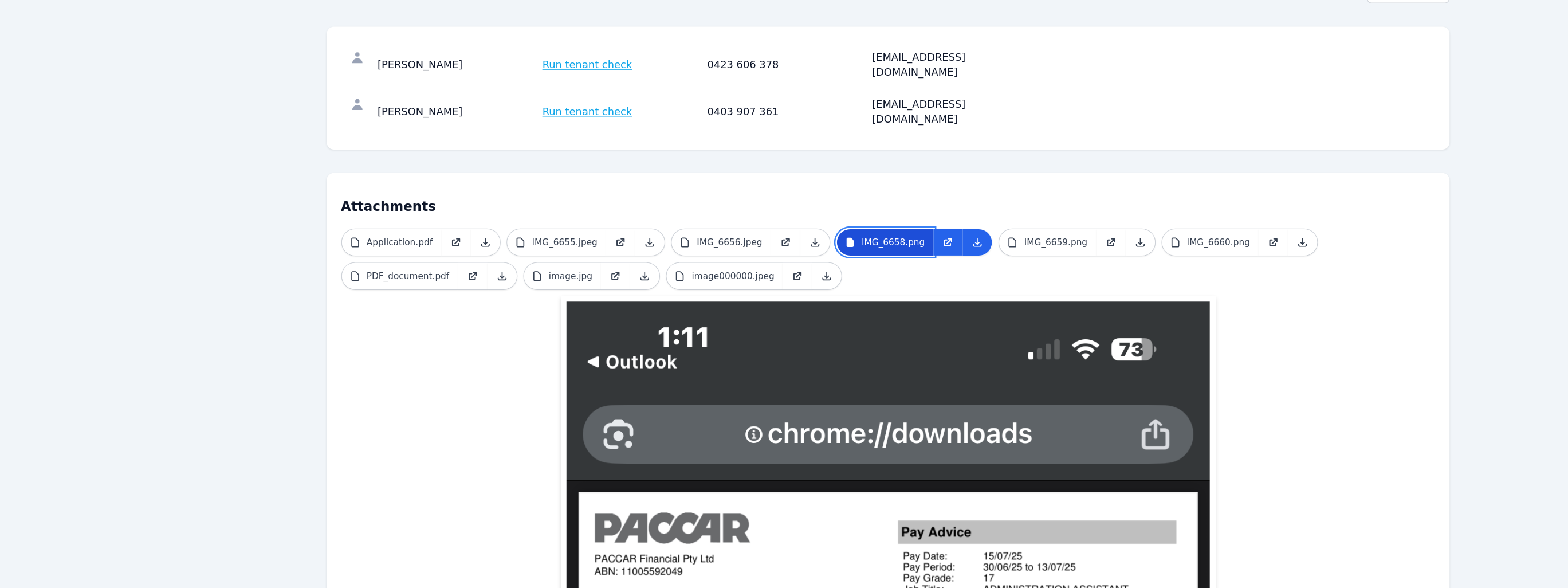
scroll to position [51, 0]
click at [491, 332] on link "PDF_document.pdf" at bounding box center [475, 342] width 91 height 20
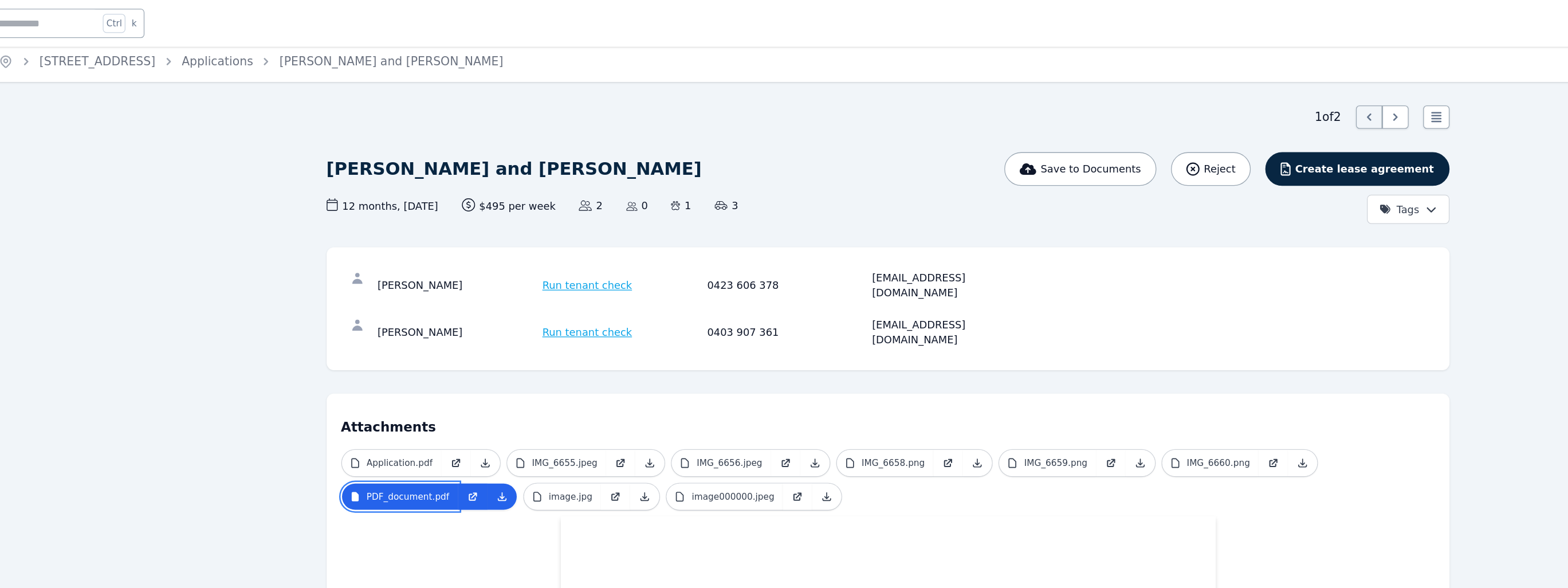
scroll to position [0, 0]
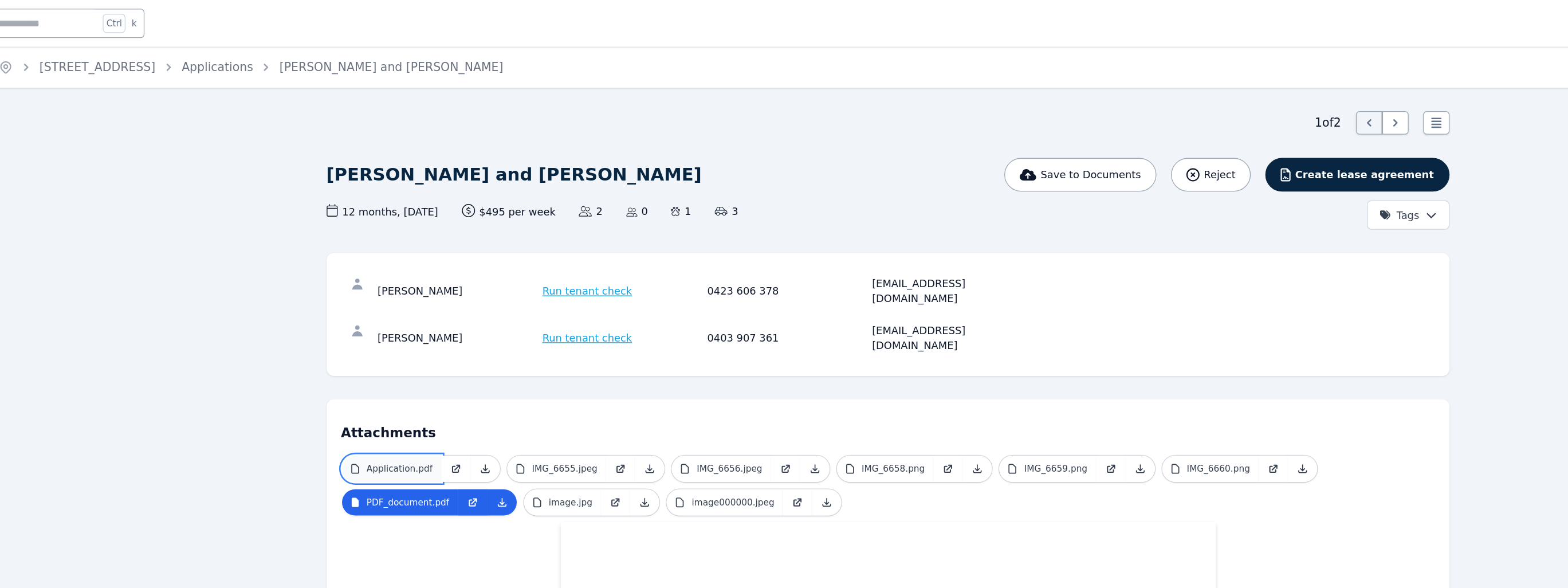
click at [483, 363] on p "Application.pdf" at bounding box center [475, 367] width 51 height 9
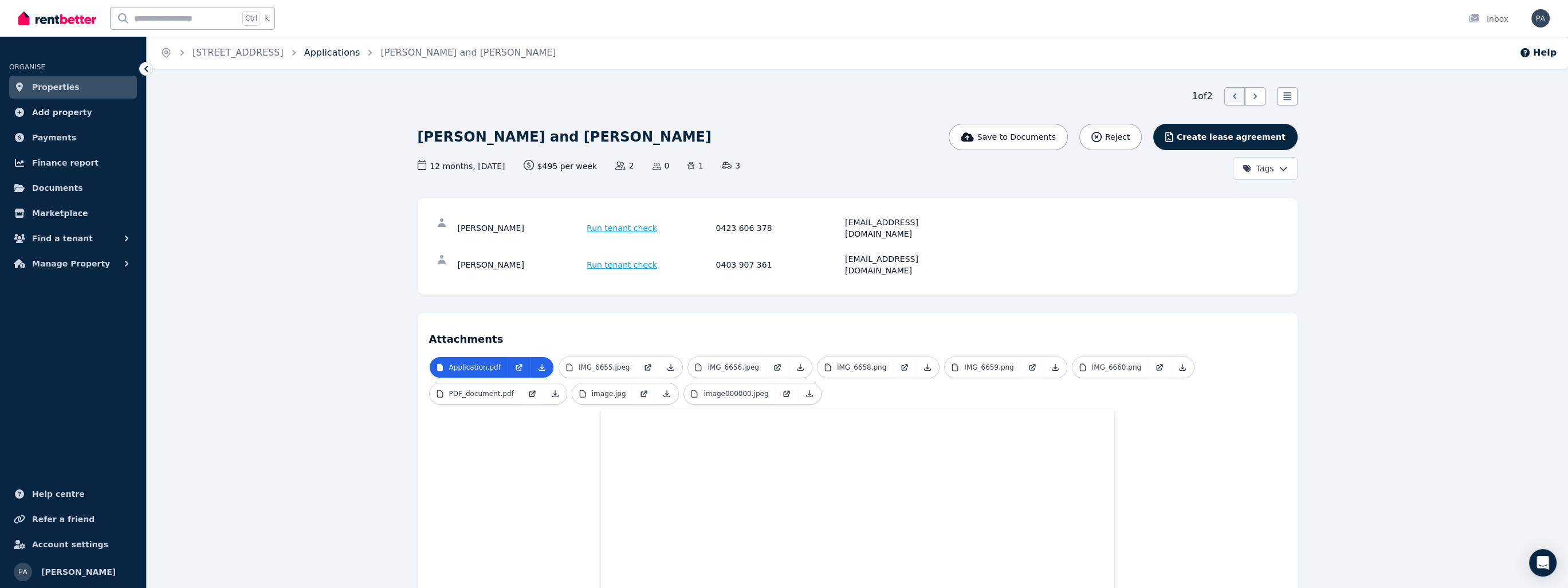
click at [356, 49] on link "Applications" at bounding box center [333, 52] width 56 height 11
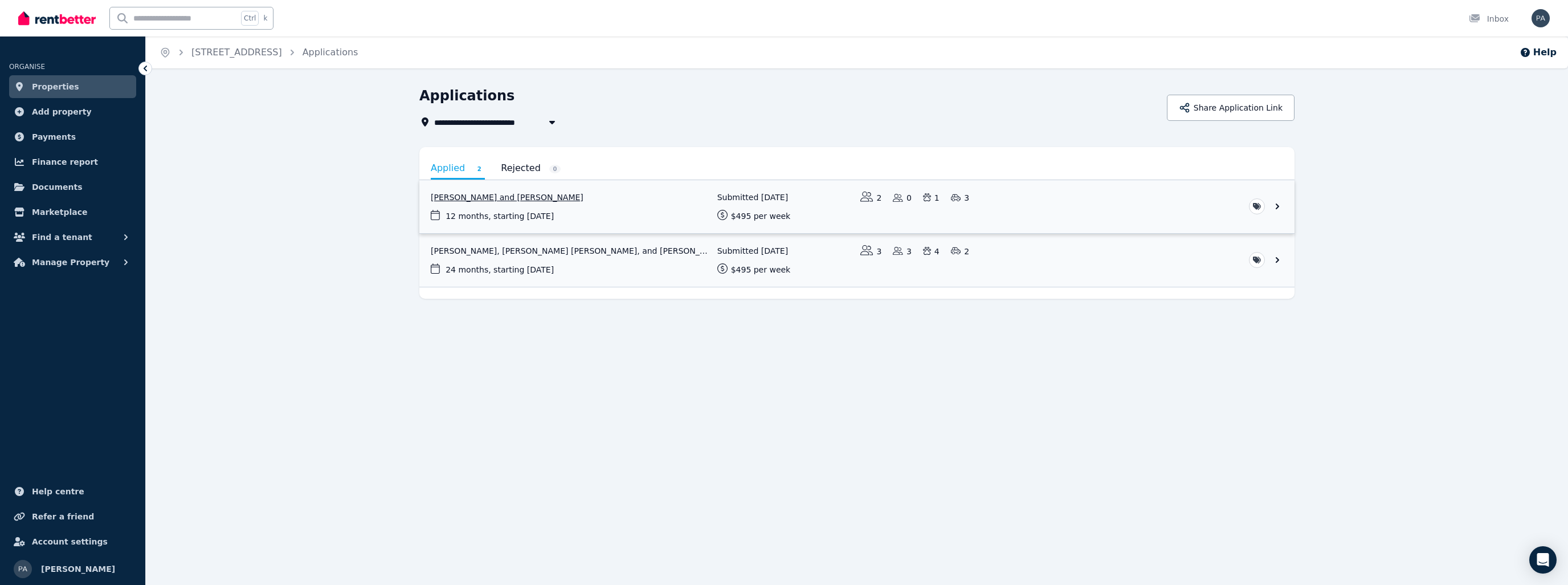
click at [874, 204] on link "View application: Alexander Tegg and Jessica Tegg" at bounding box center [857, 206] width 875 height 53
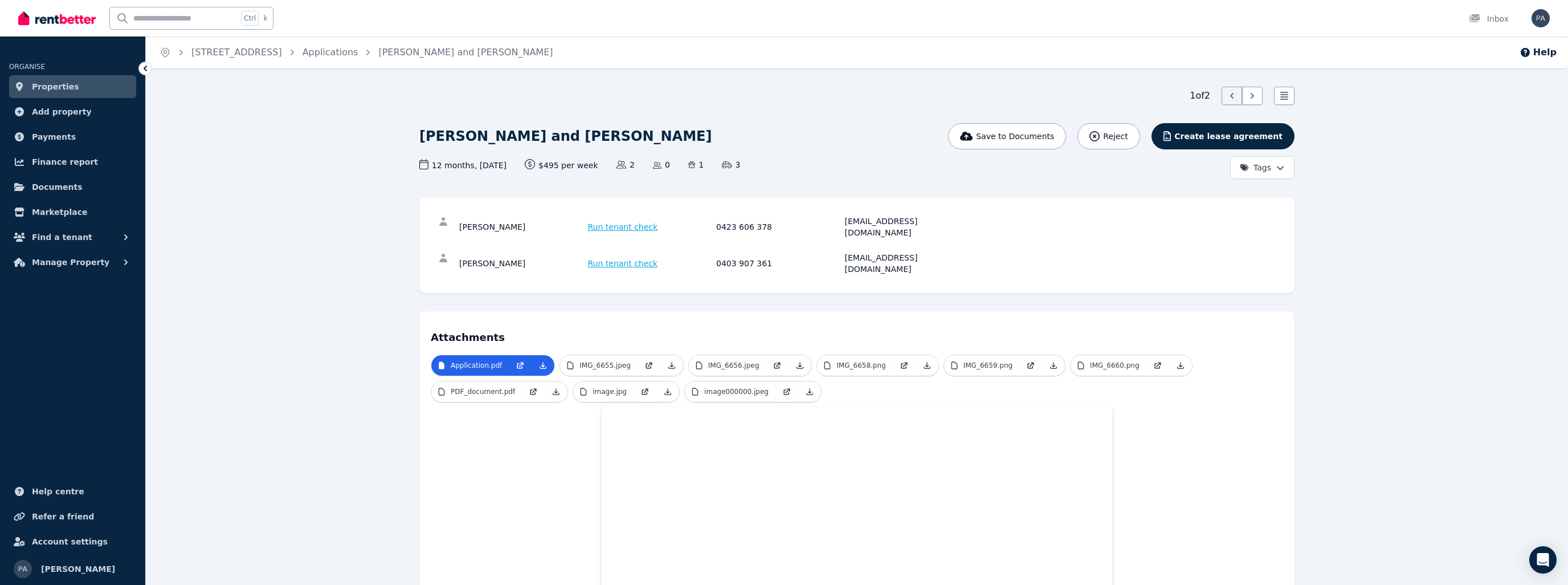
click at [874, 165] on html "Open main menu Ctrl k Inbox Open user menu ORGANISE Properties Add property Pay…" at bounding box center [784, 292] width 1568 height 585
click at [874, 278] on html "Open main menu Ctrl k Inbox Open user menu ORGANISE Properties Add property Pay…" at bounding box center [780, 292] width 1560 height 585
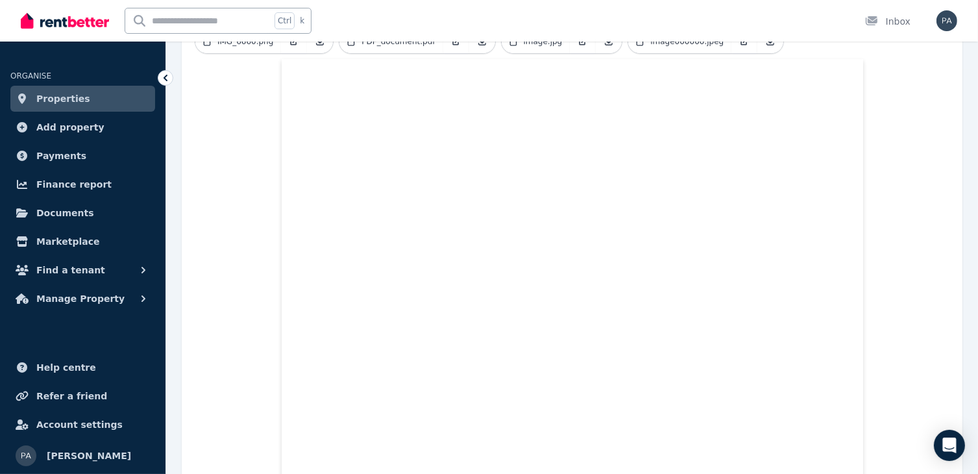
scroll to position [405, 0]
